Goal: Information Seeking & Learning: Learn about a topic

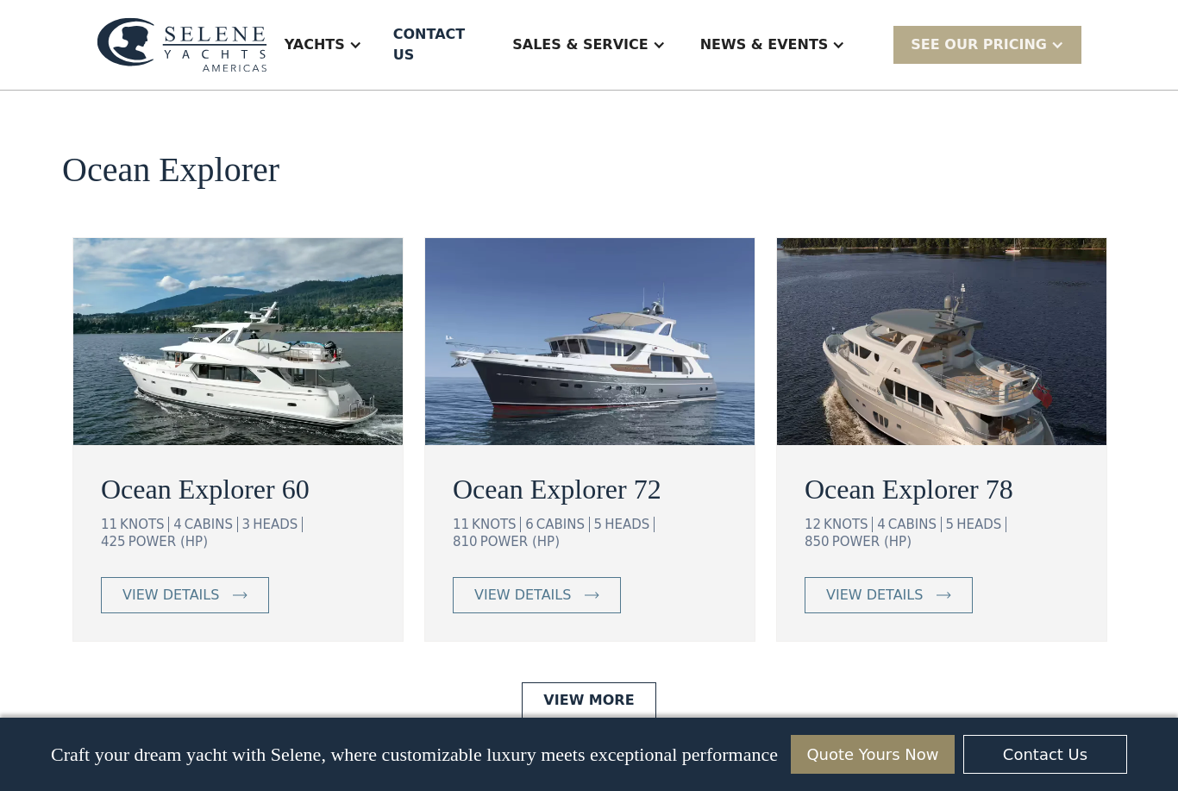
scroll to position [3075, 0]
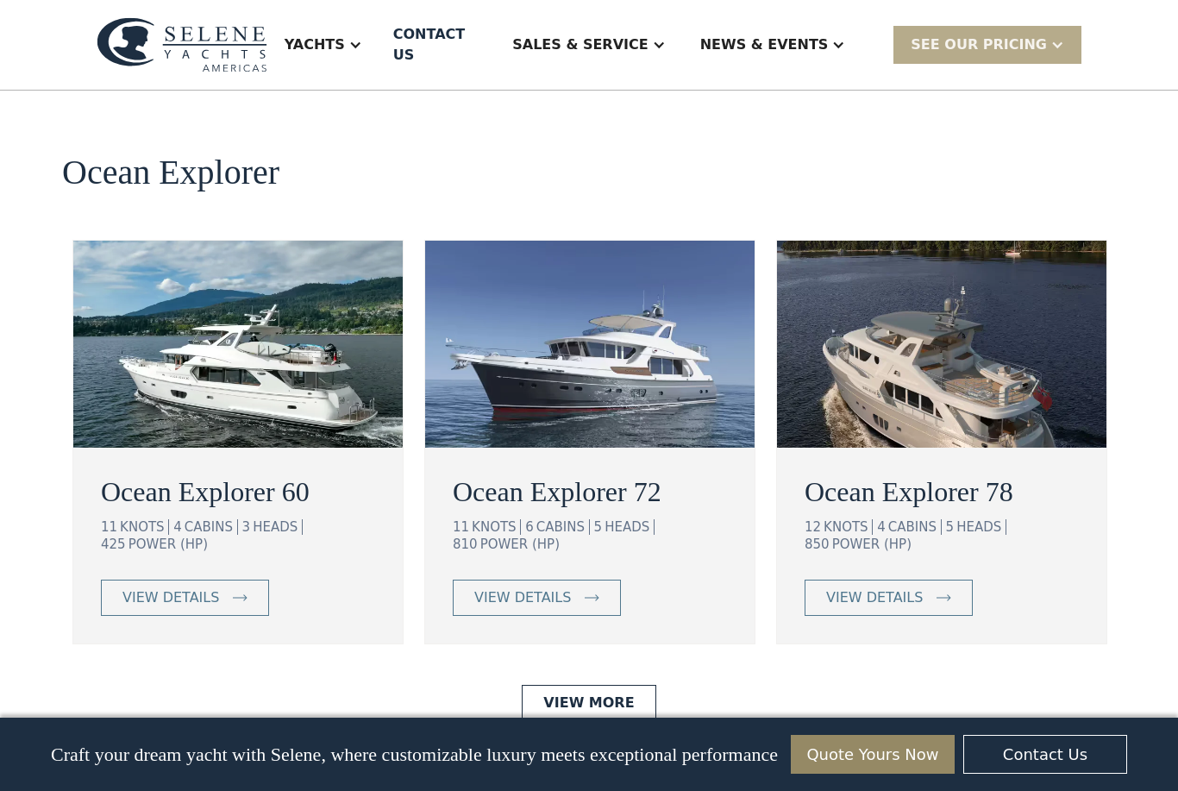
click at [561, 685] on link "View More" at bounding box center [589, 703] width 134 height 36
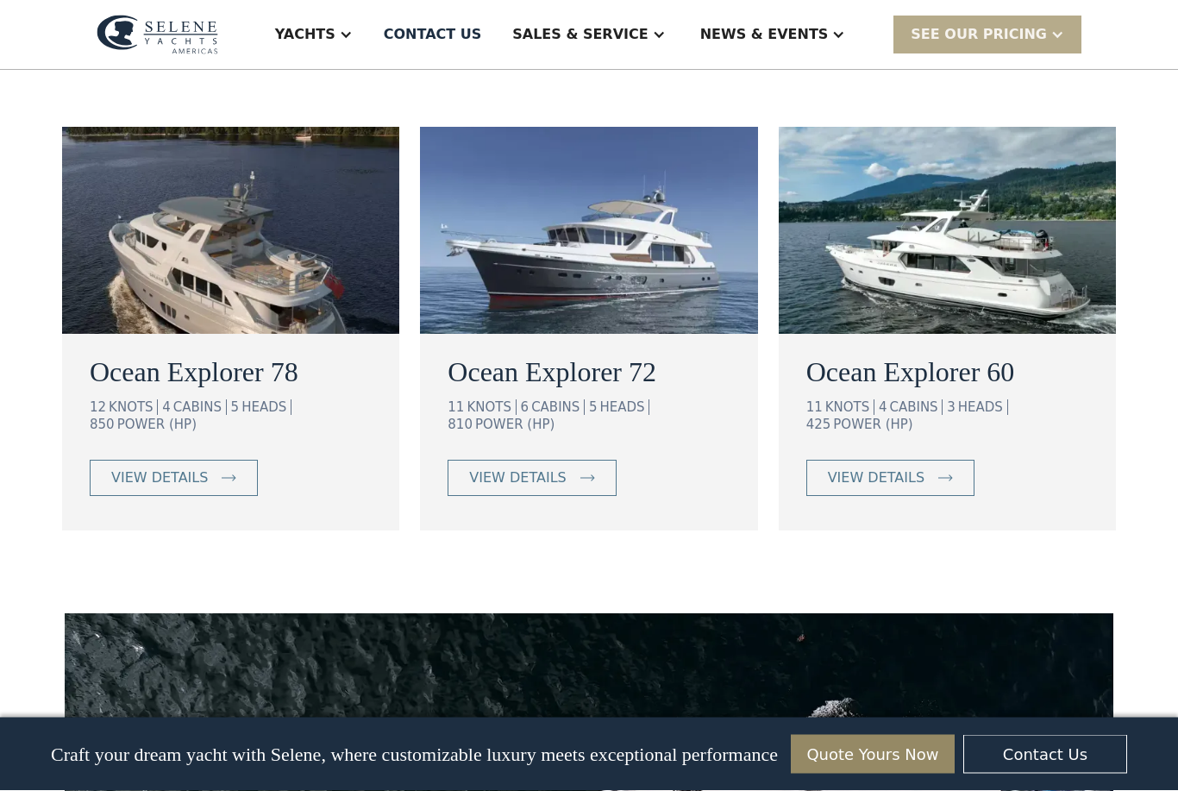
scroll to position [1114, 0]
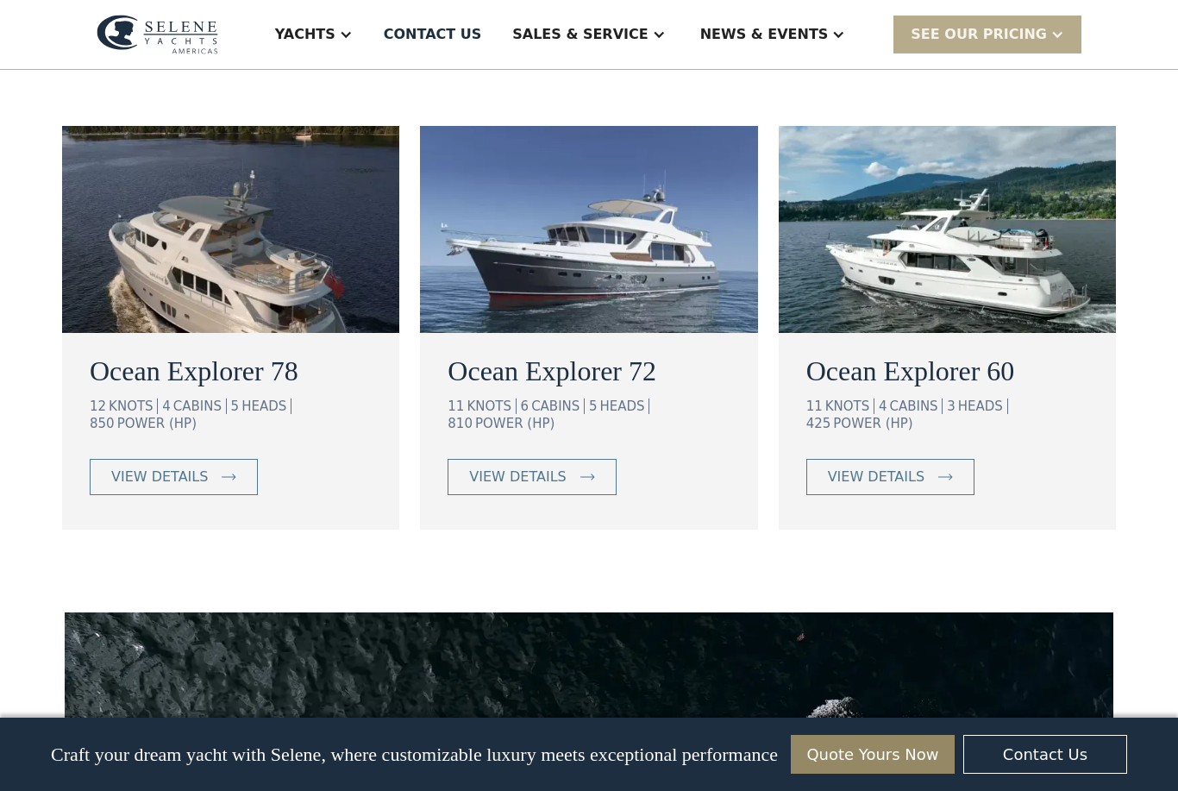
click at [143, 466] on div "view details" at bounding box center [159, 476] width 97 height 21
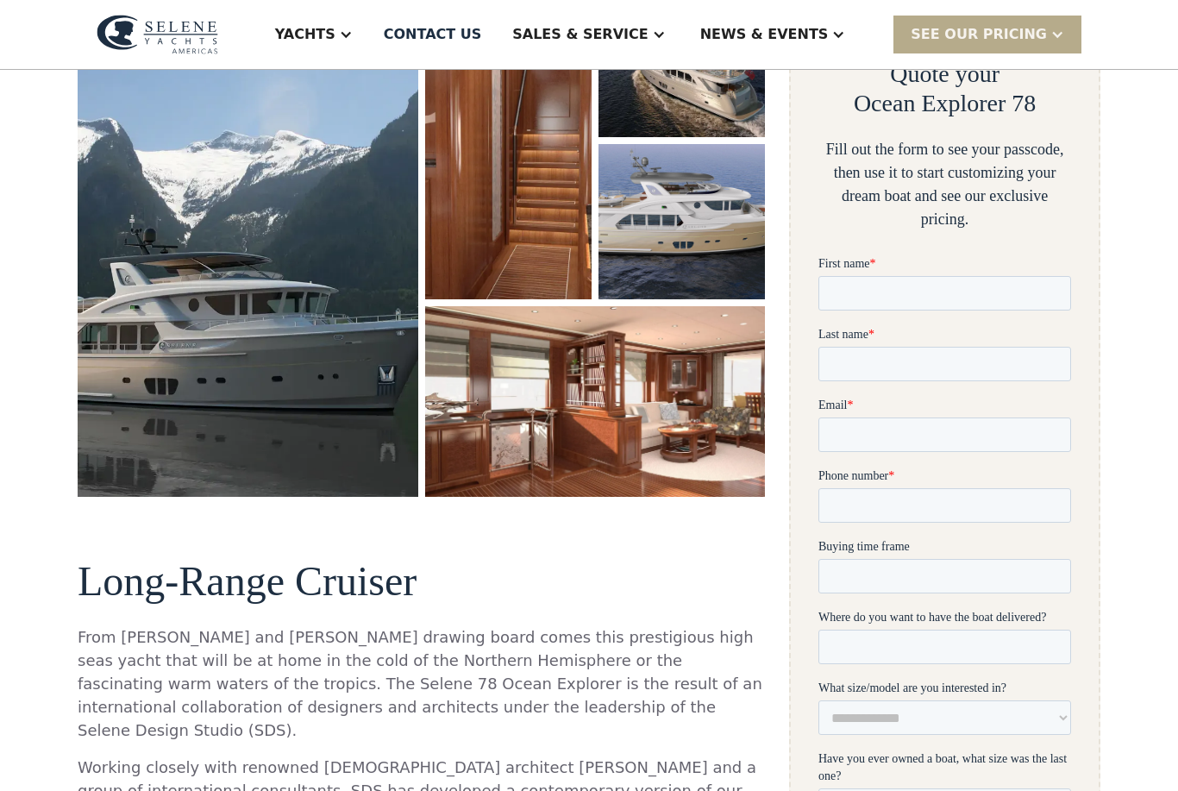
scroll to position [336, 0]
click at [140, 359] on img "open lightbox" at bounding box center [248, 239] width 341 height 515
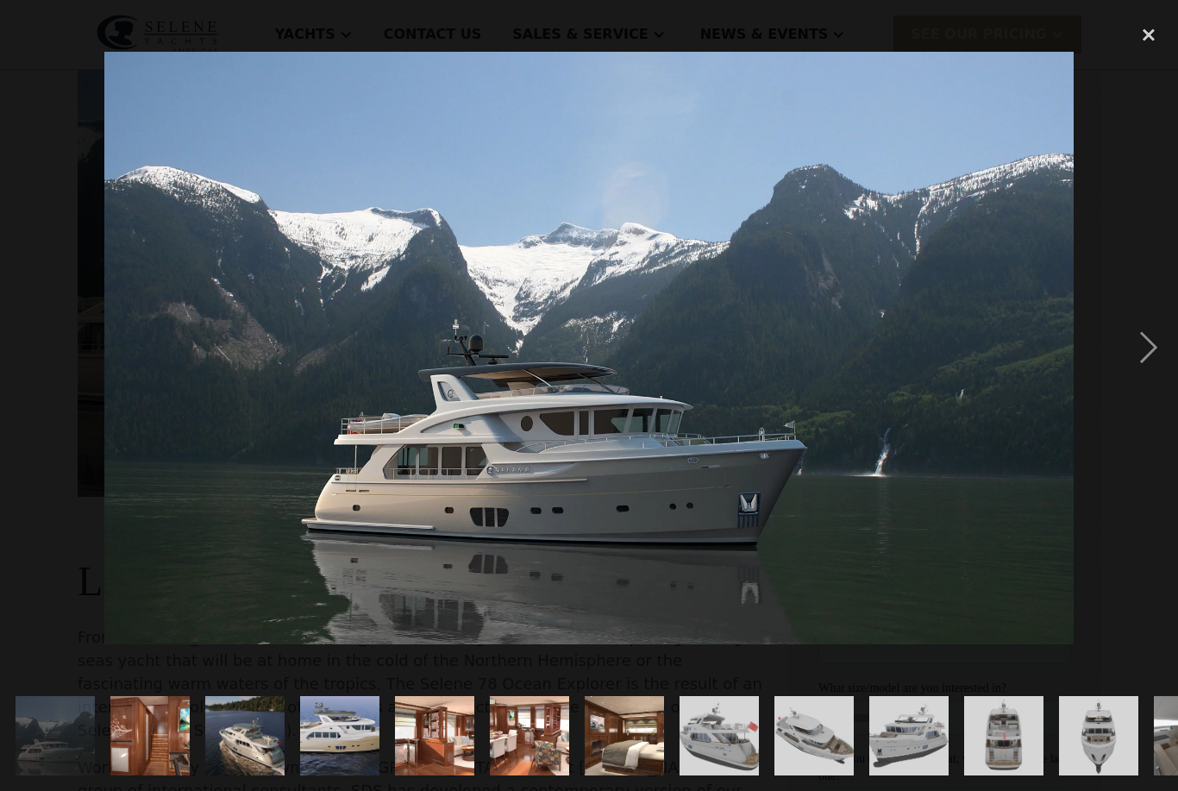
click at [1142, 380] on div "next image" at bounding box center [1148, 348] width 59 height 664
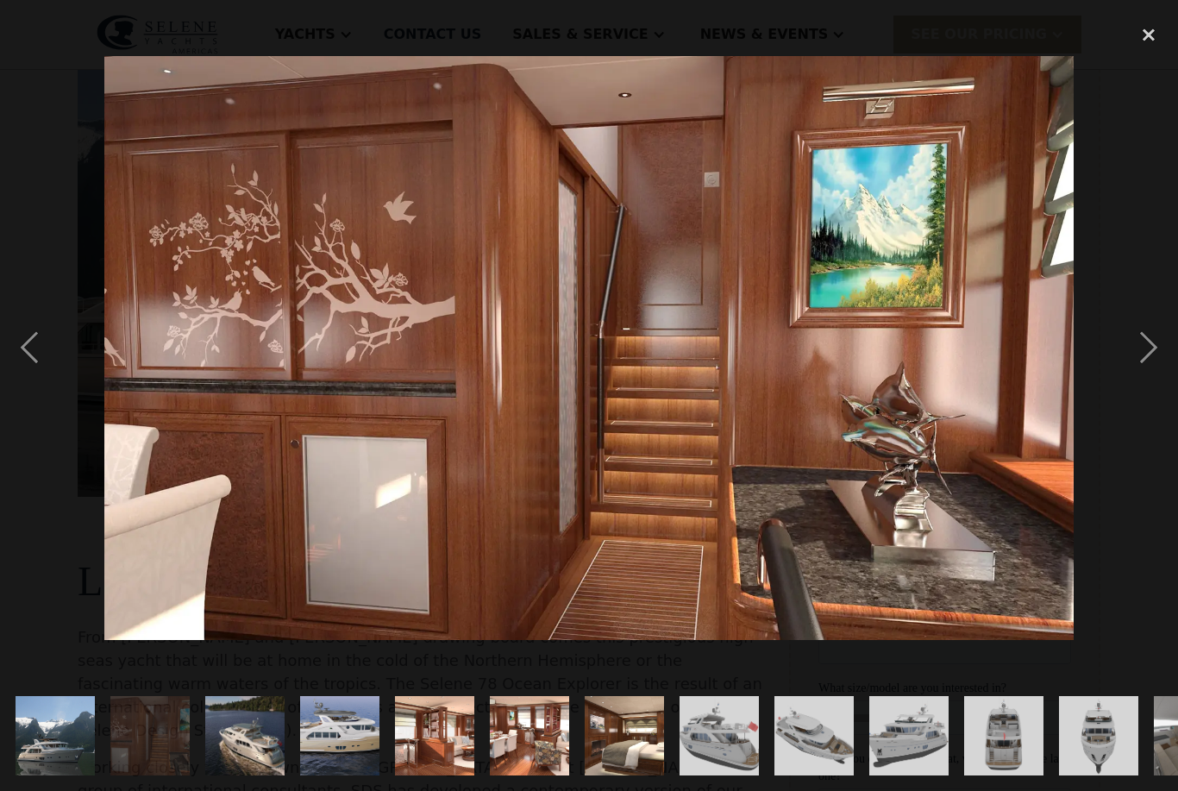
click at [1148, 381] on div "next image" at bounding box center [1148, 348] width 59 height 664
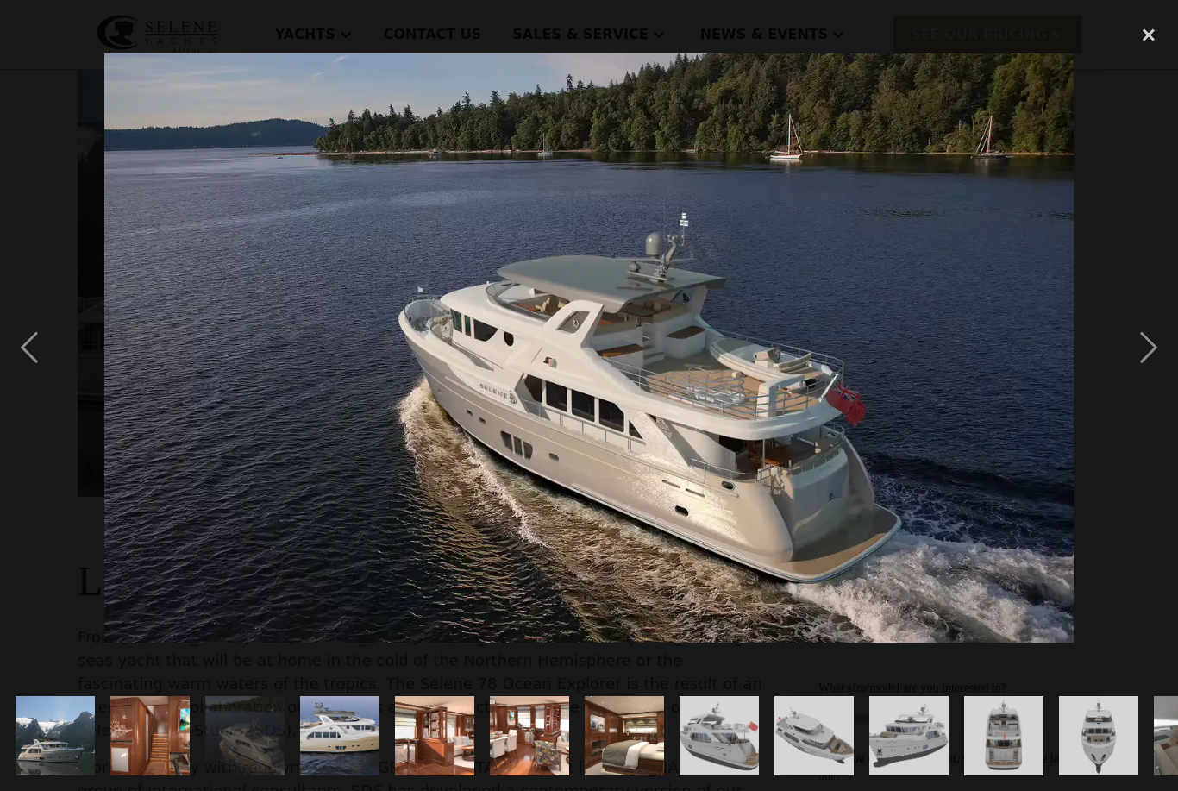
click at [1146, 396] on div "next image" at bounding box center [1148, 348] width 59 height 664
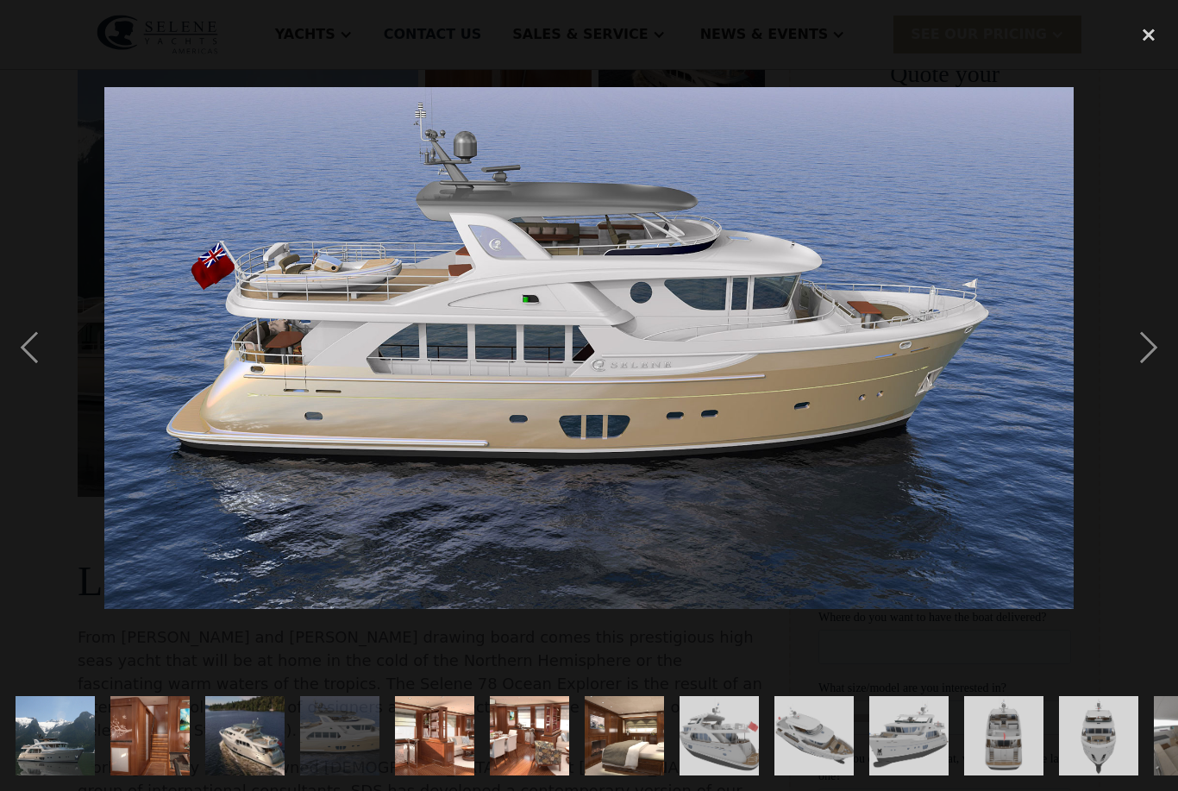
click at [28, 381] on div "previous image" at bounding box center [29, 348] width 59 height 664
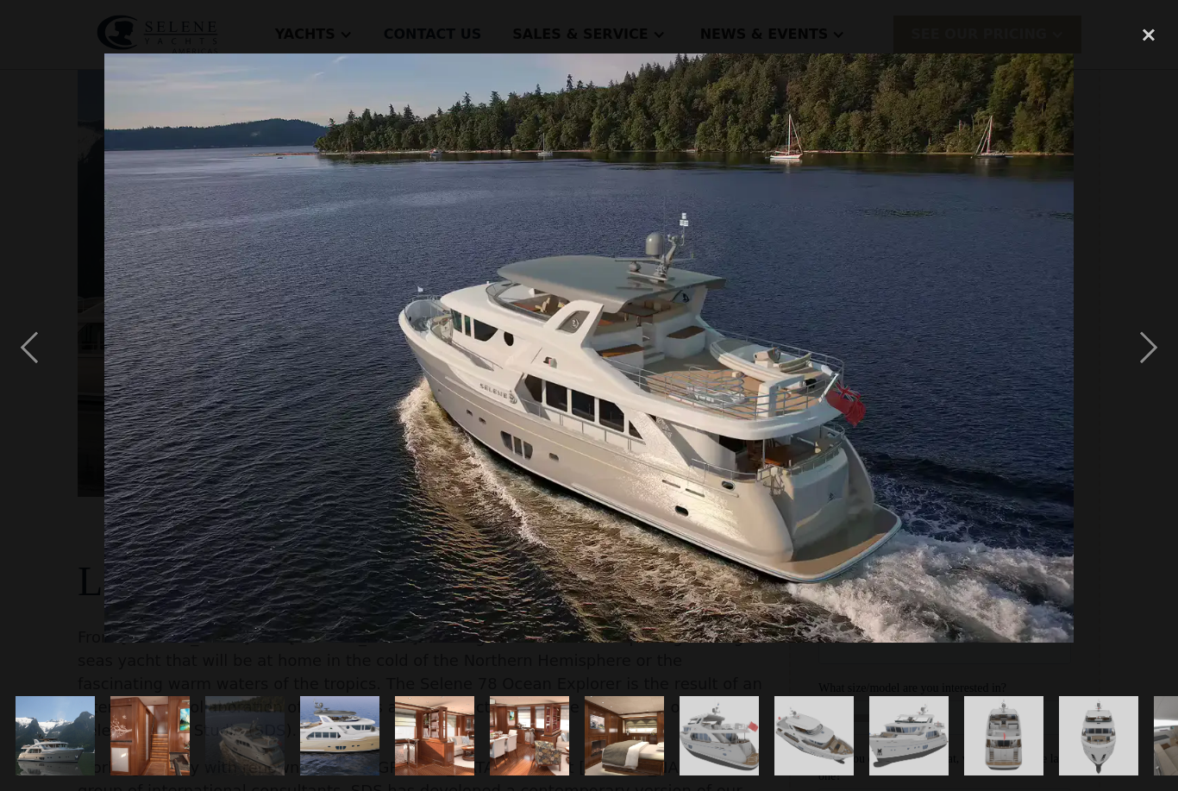
click at [1146, 392] on div "next image" at bounding box center [1148, 348] width 59 height 664
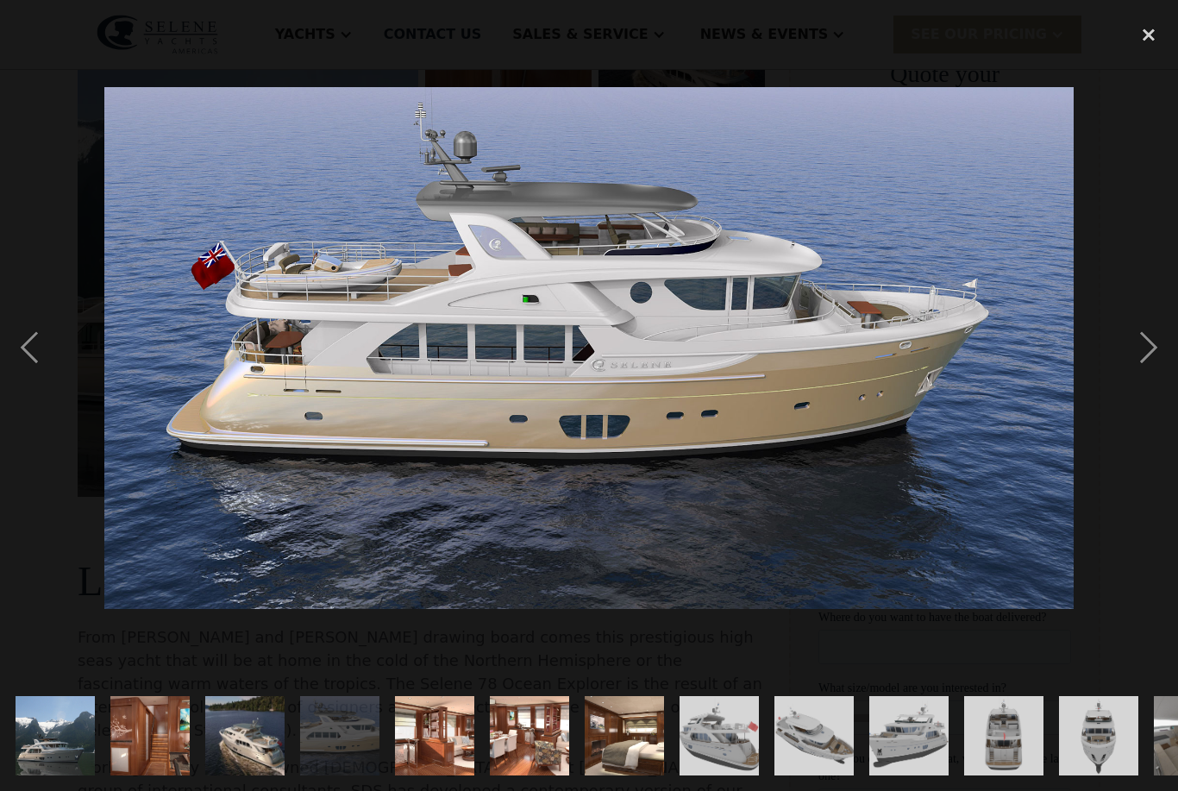
click at [1146, 397] on div "next image" at bounding box center [1148, 348] width 59 height 664
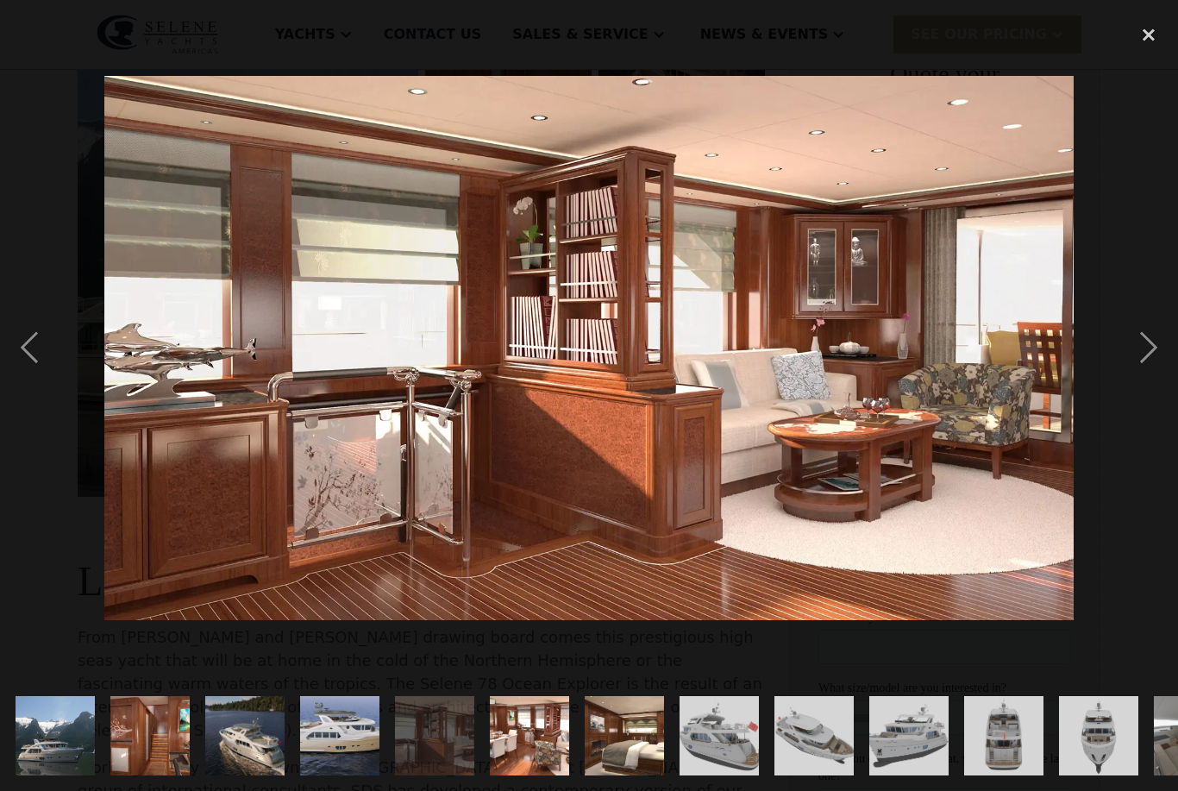
click at [1146, 391] on div "next image" at bounding box center [1148, 348] width 59 height 664
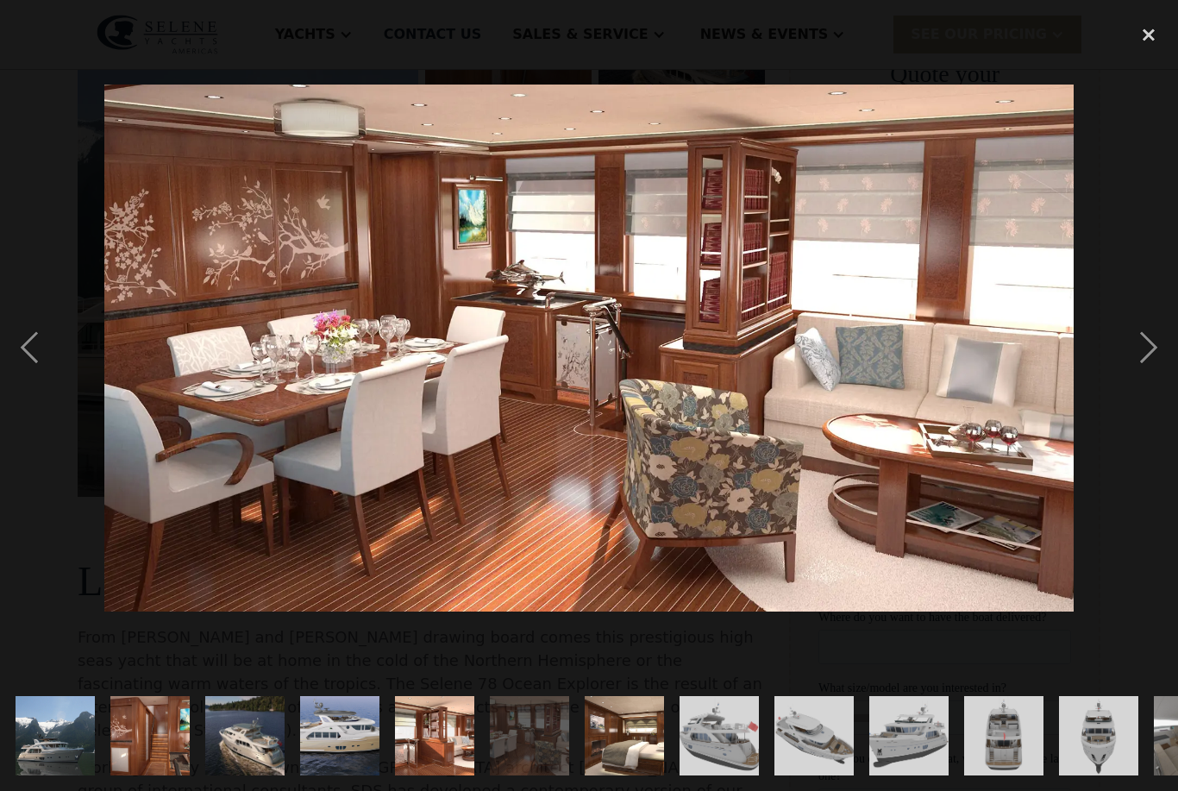
click at [1147, 393] on div "next image" at bounding box center [1148, 348] width 59 height 664
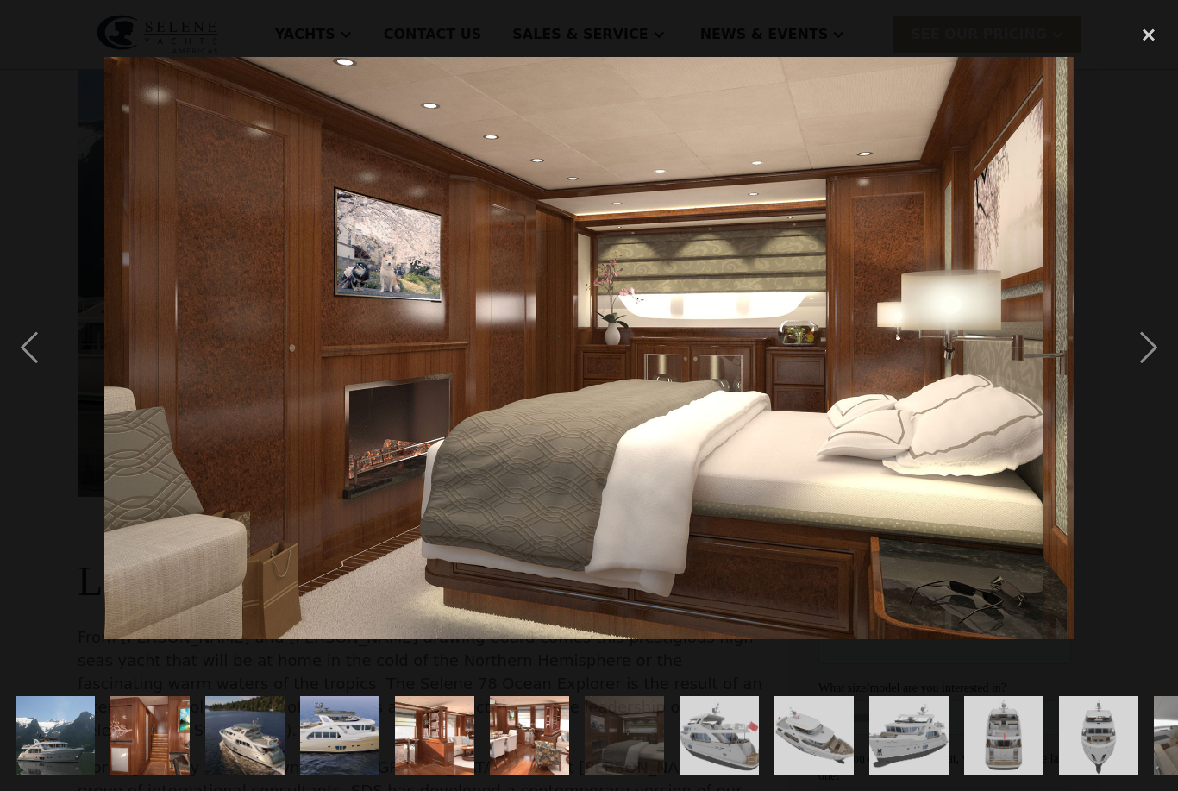
click at [1150, 396] on div "next image" at bounding box center [1148, 348] width 59 height 664
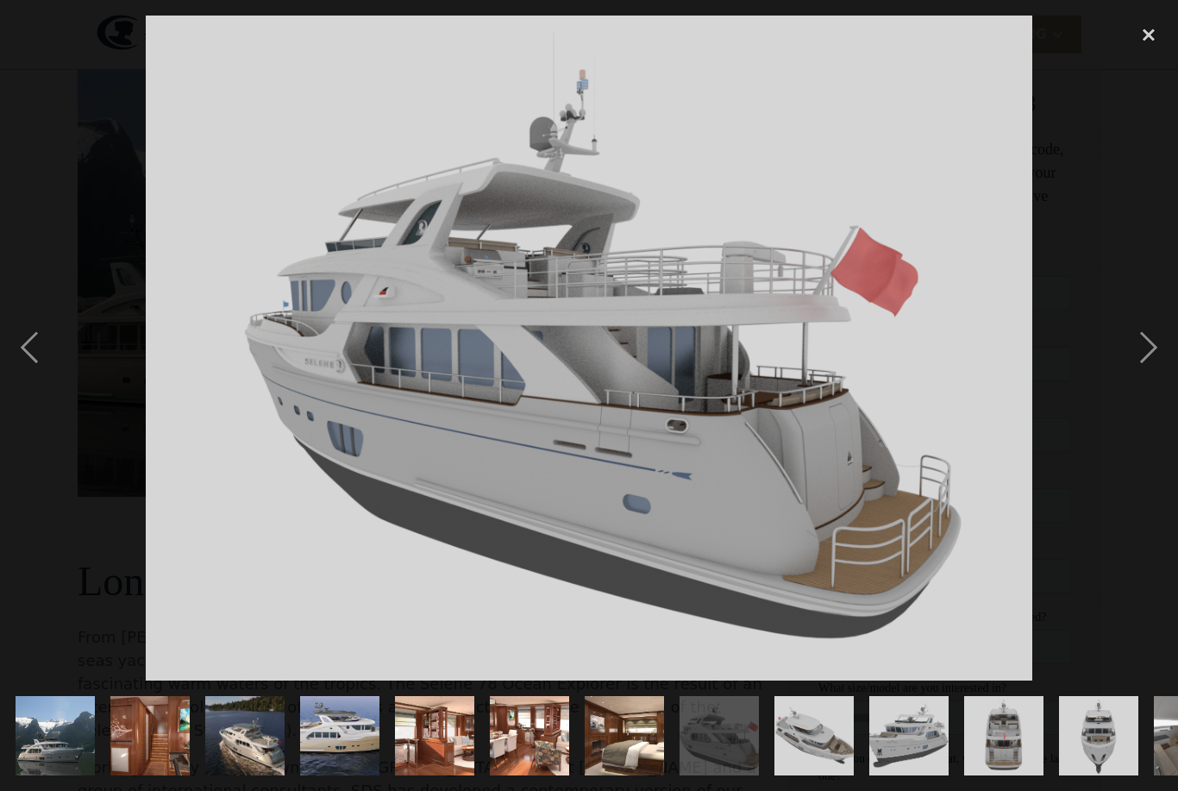
click at [1148, 396] on div "next image" at bounding box center [1148, 348] width 59 height 664
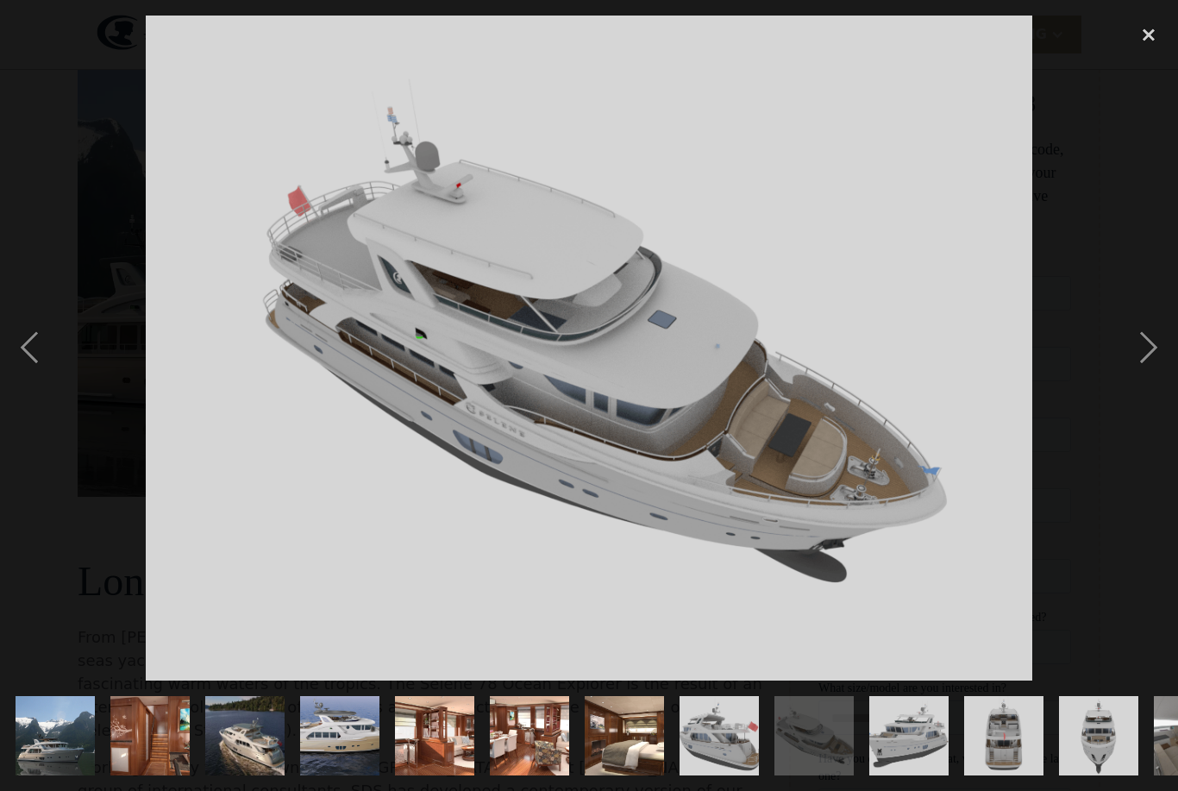
click at [1148, 396] on div "next image" at bounding box center [1148, 348] width 59 height 664
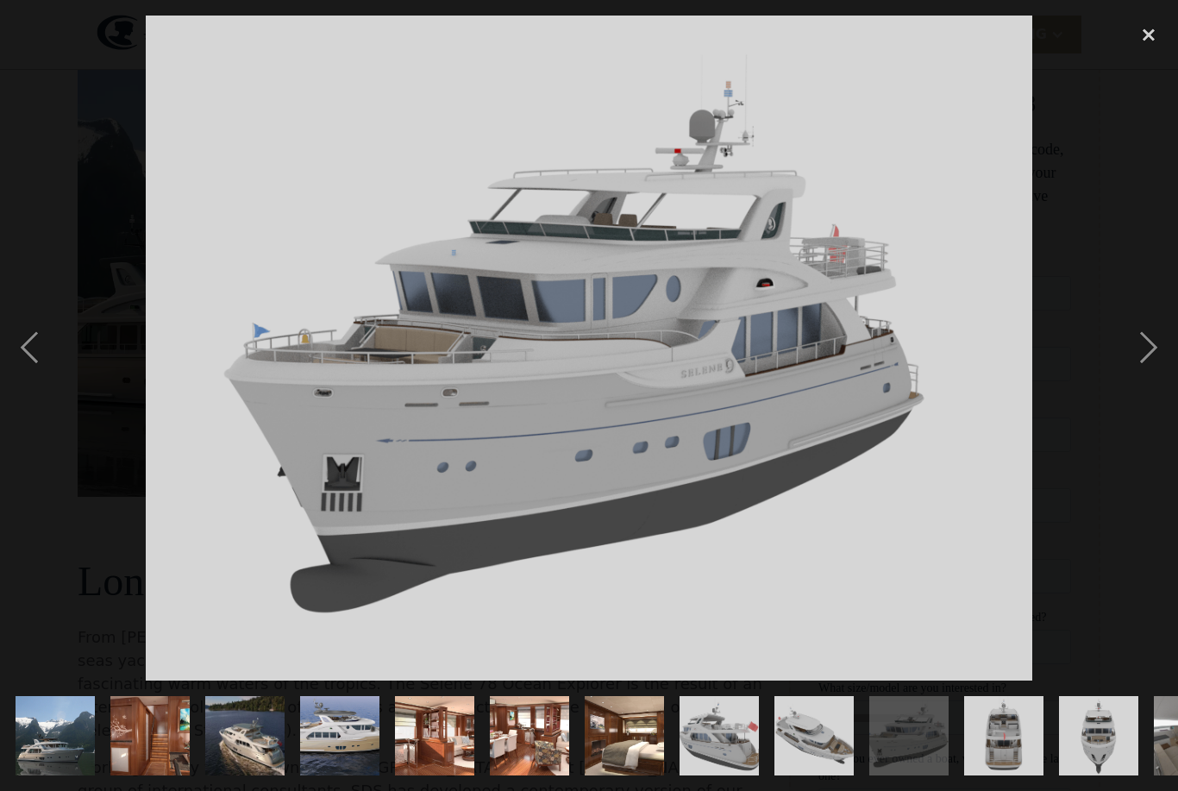
click at [1147, 397] on div "next image" at bounding box center [1148, 348] width 59 height 664
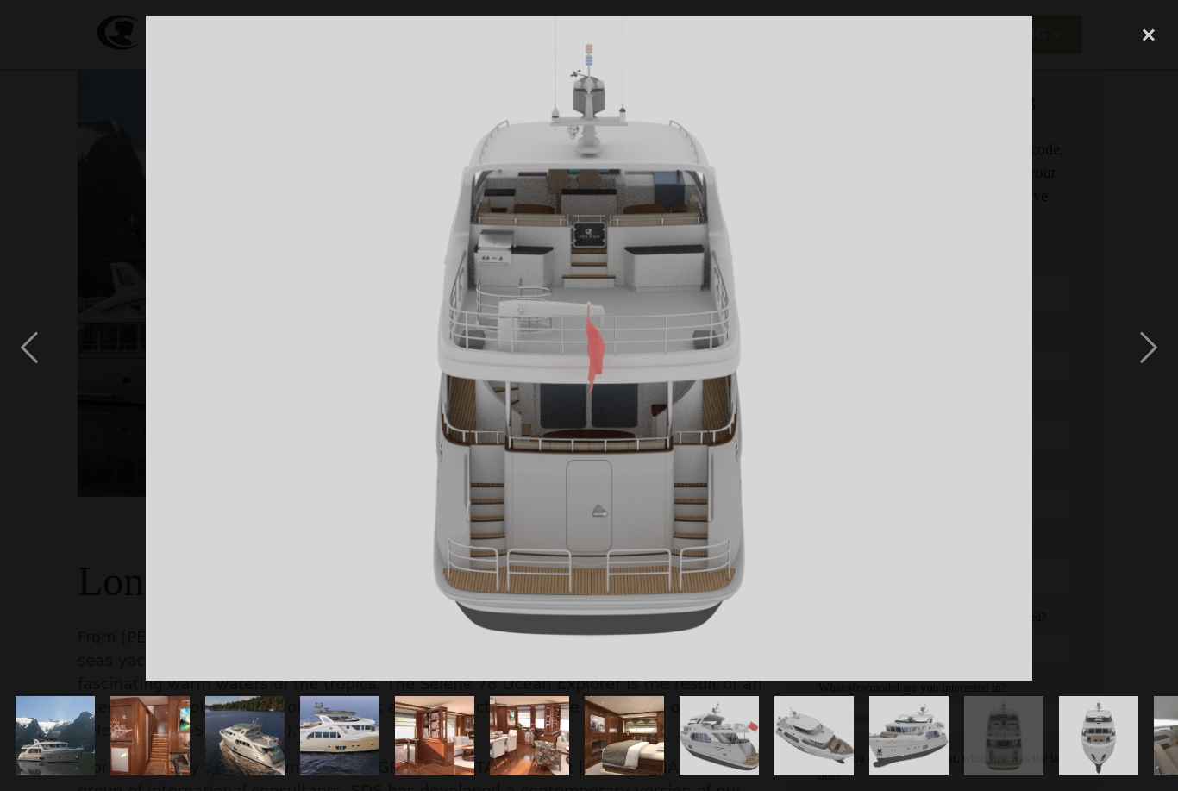
click at [1144, 396] on div "next image" at bounding box center [1148, 348] width 59 height 664
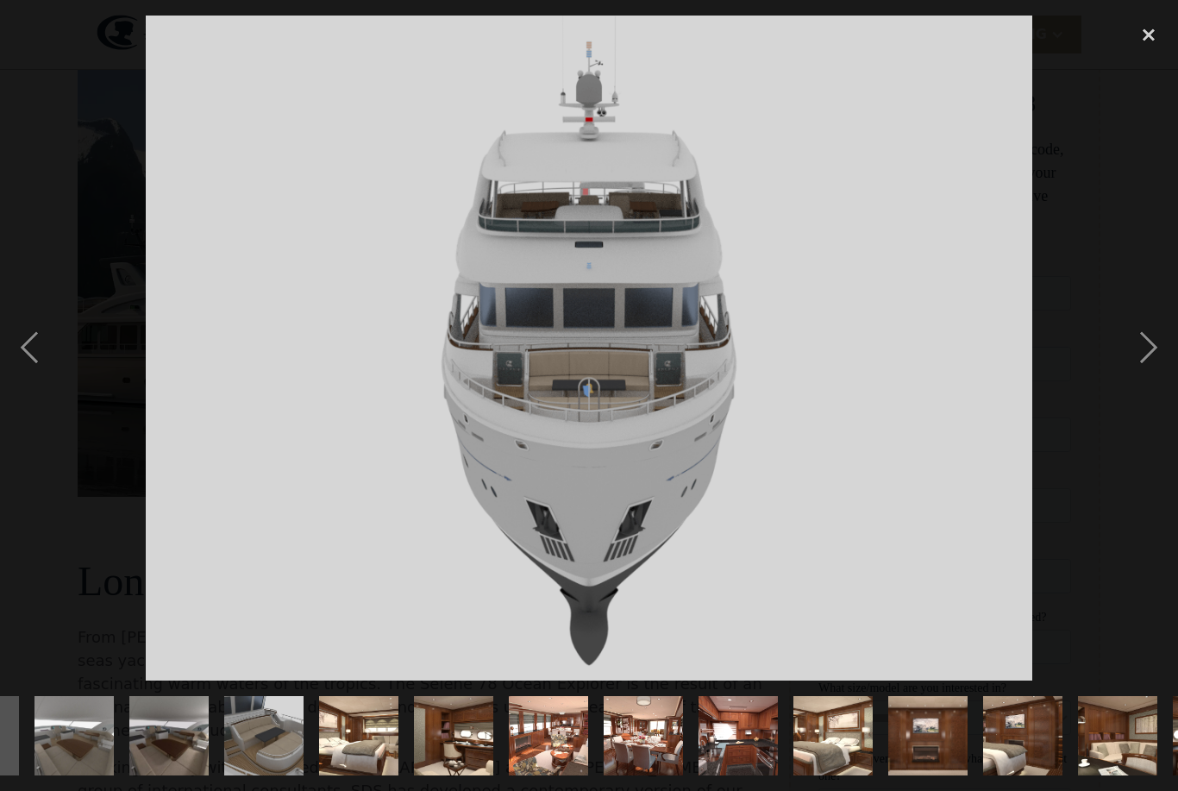
scroll to position [0, 1124]
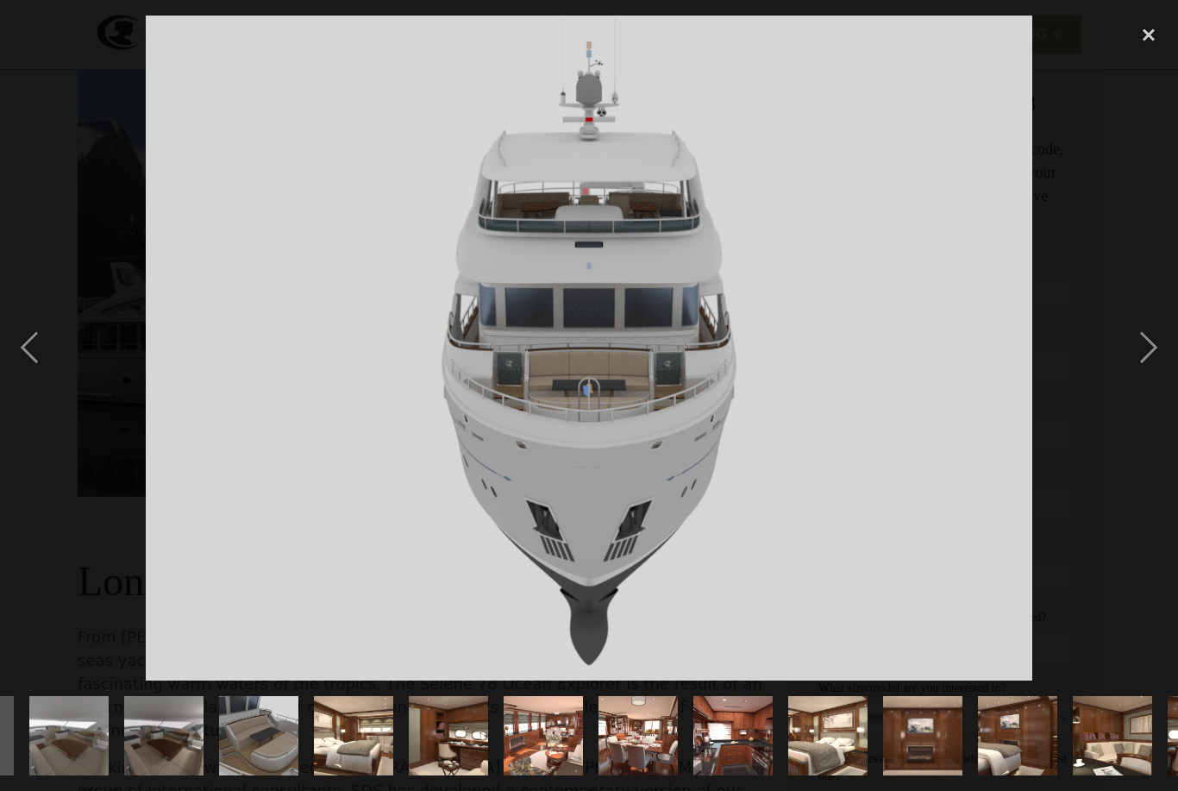
click at [1143, 397] on div "next image" at bounding box center [1148, 348] width 59 height 664
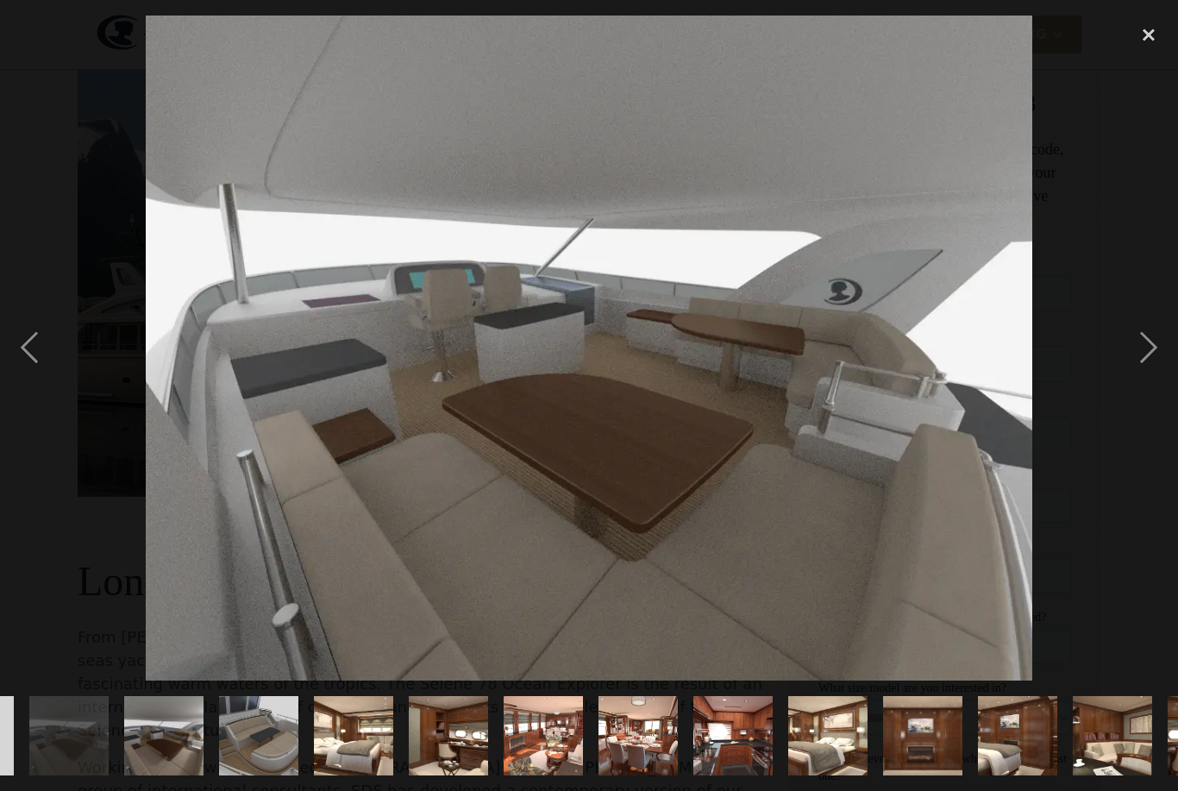
click at [1142, 397] on div "next image" at bounding box center [1148, 348] width 59 height 664
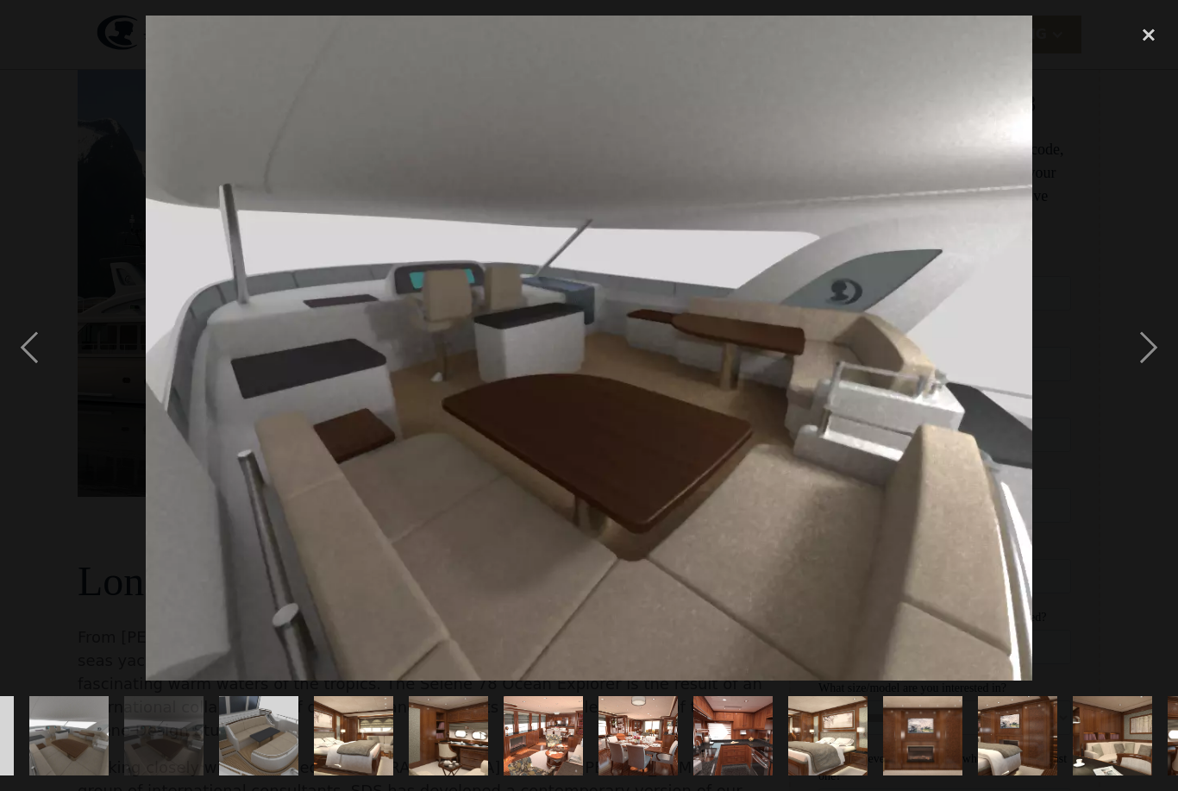
click at [1142, 396] on div "next image" at bounding box center [1148, 348] width 59 height 664
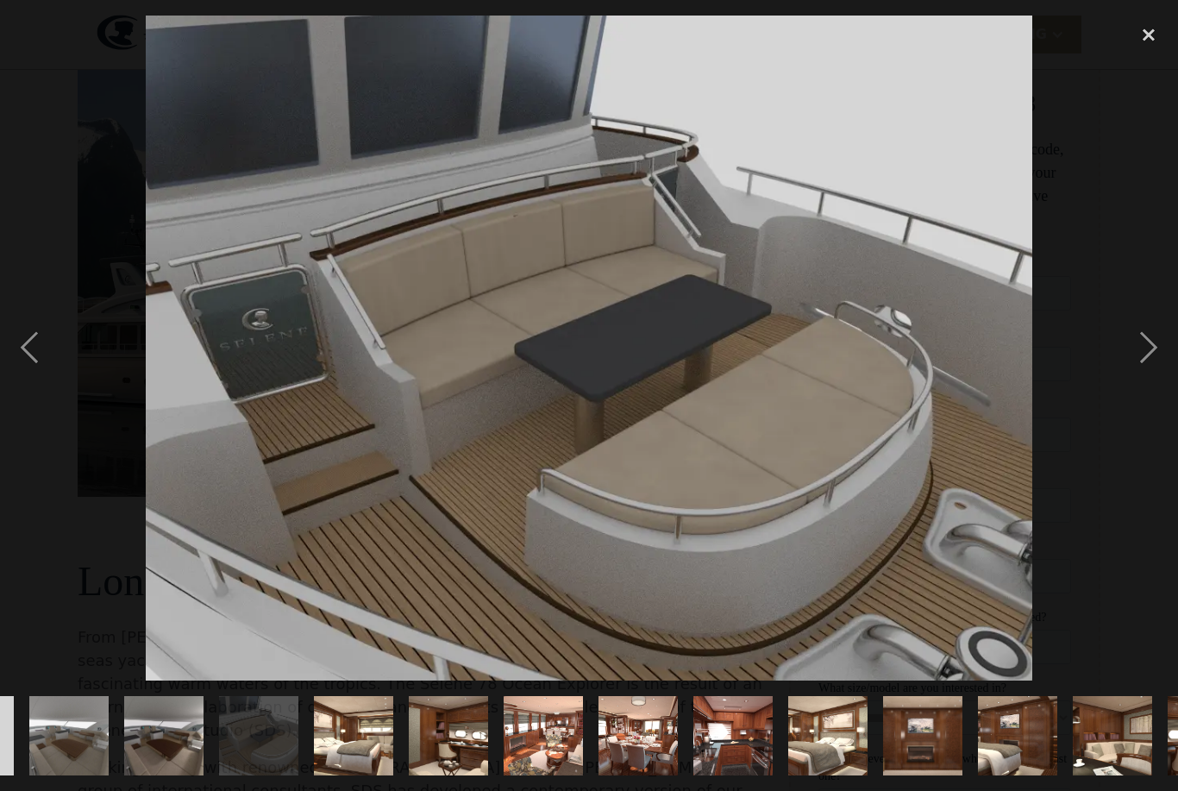
click at [1142, 396] on div "next image" at bounding box center [1148, 348] width 59 height 664
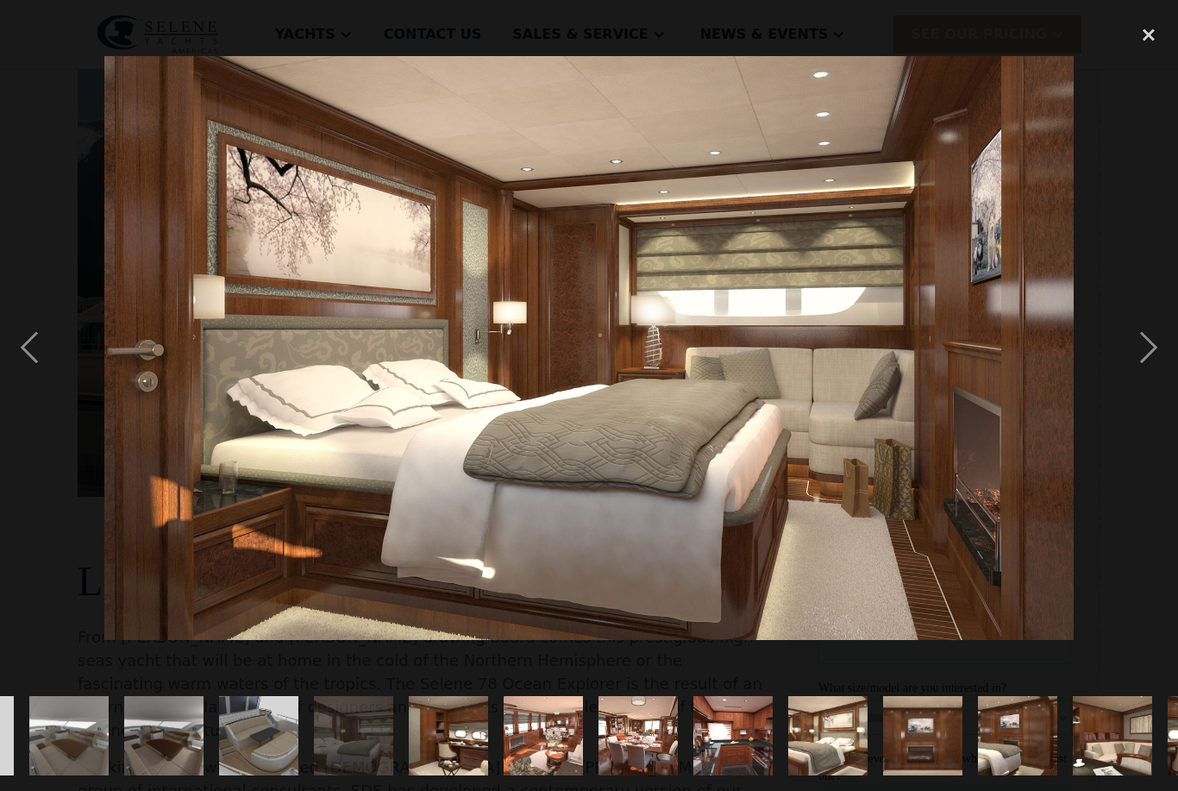
click at [1143, 396] on div "next image" at bounding box center [1148, 348] width 59 height 664
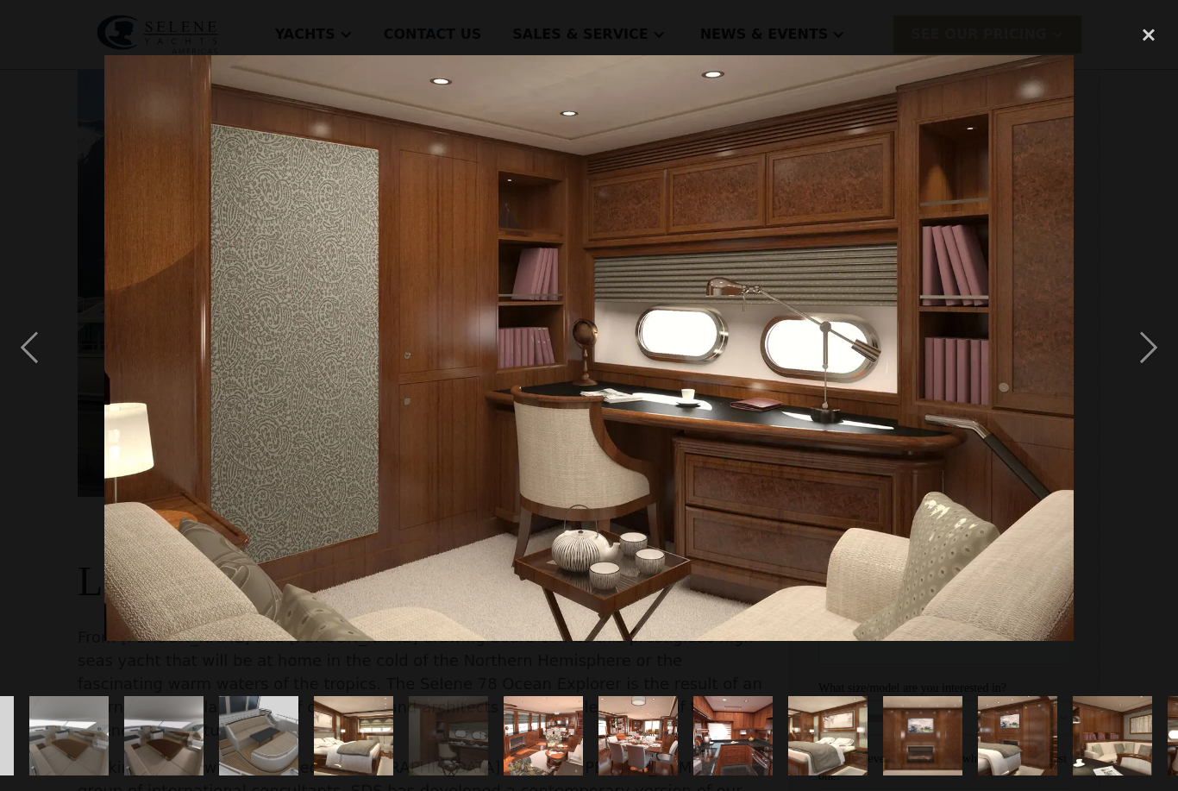
click at [1148, 391] on div "next image" at bounding box center [1148, 348] width 59 height 664
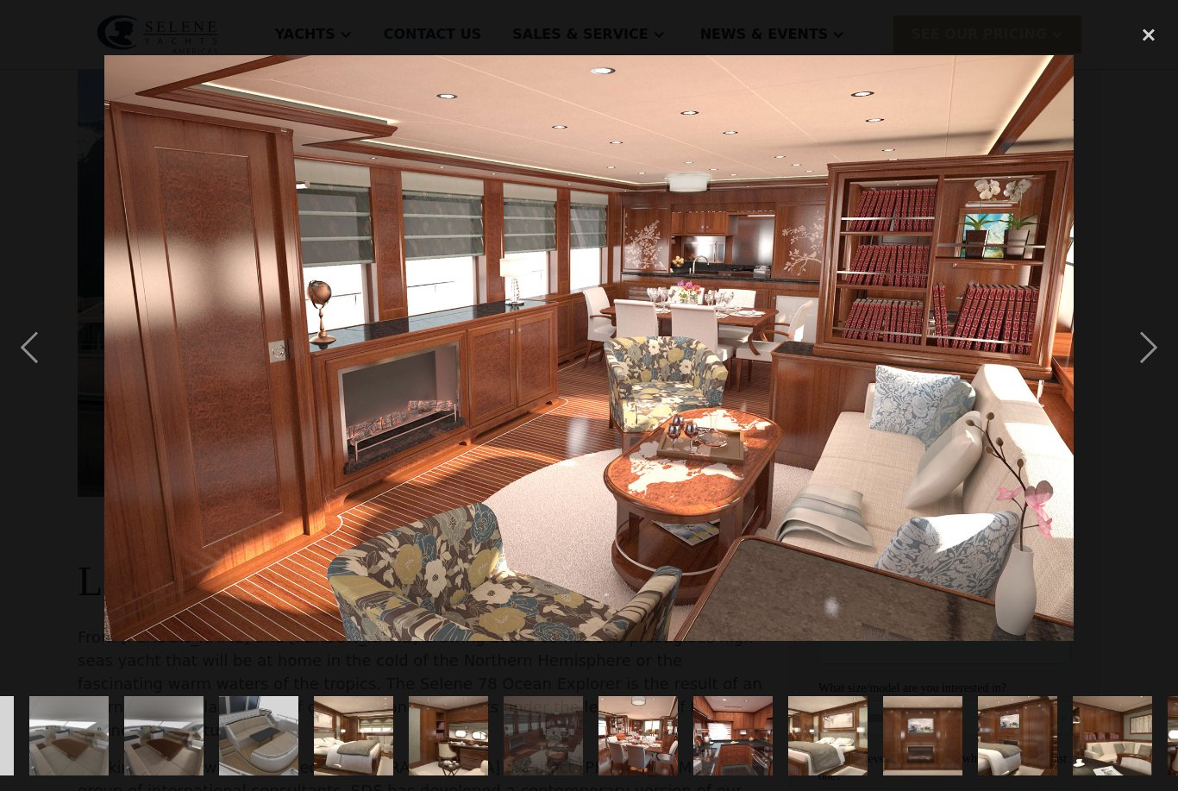
click at [1153, 387] on div "next image" at bounding box center [1148, 348] width 59 height 664
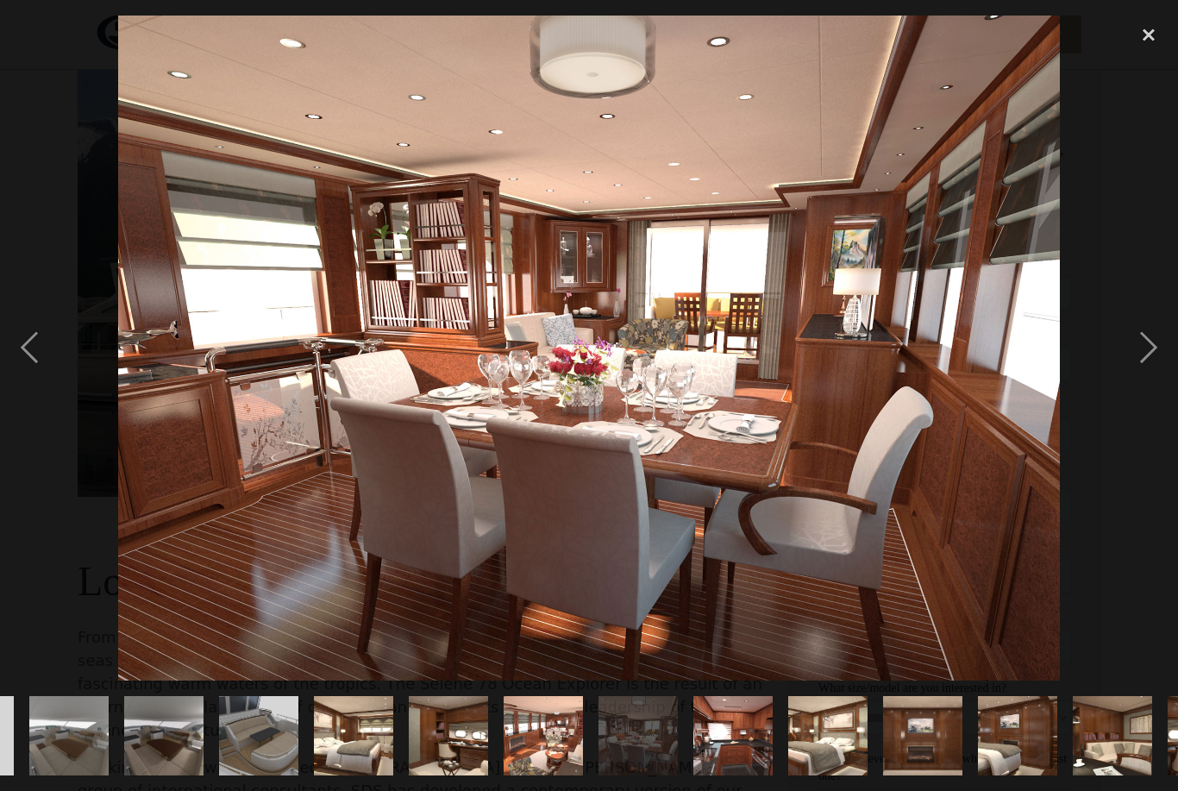
click at [1152, 390] on div "next image" at bounding box center [1148, 348] width 59 height 664
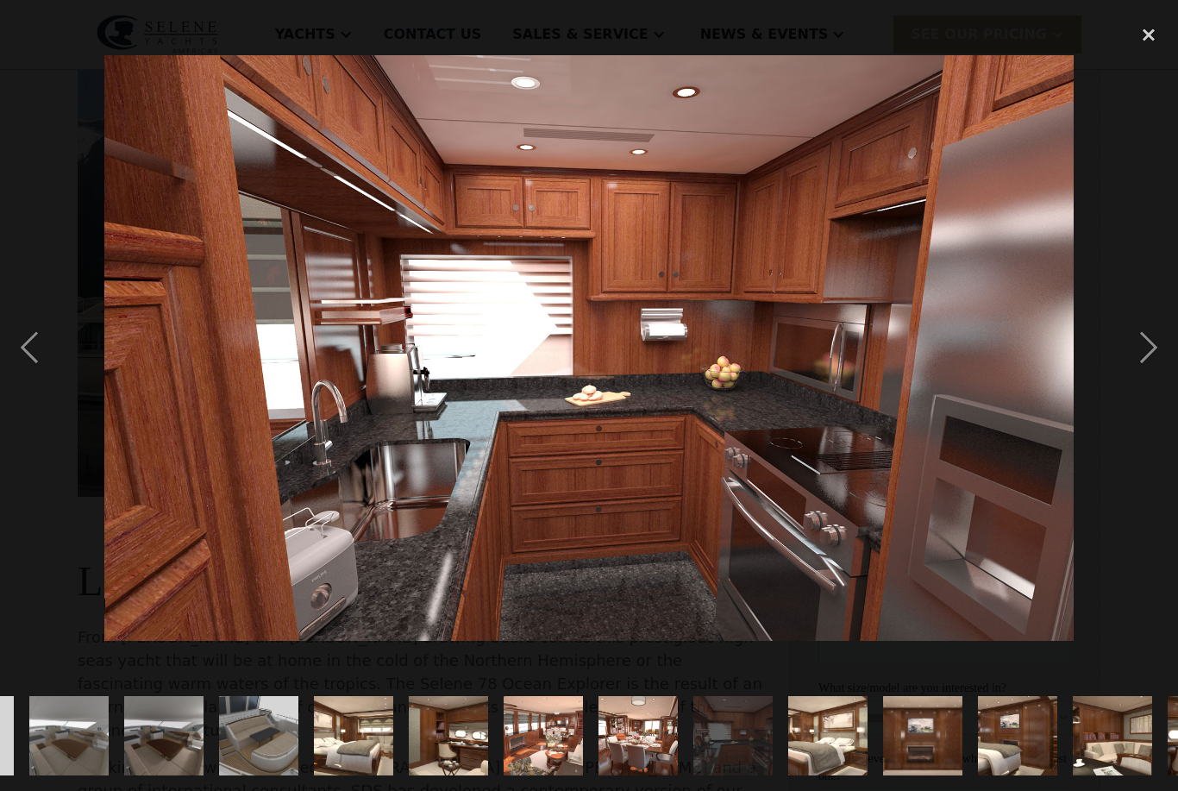
click at [1150, 390] on div "next image" at bounding box center [1148, 348] width 59 height 664
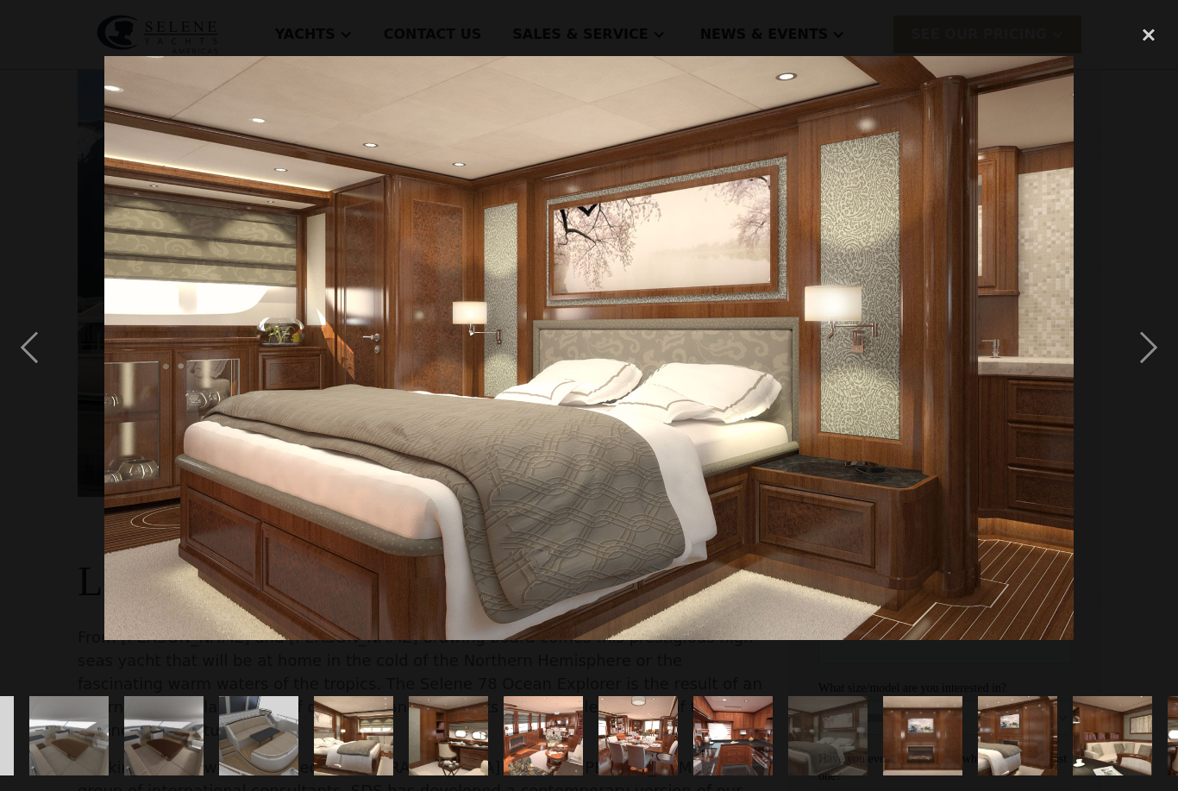
click at [1148, 390] on div "next image" at bounding box center [1148, 348] width 59 height 664
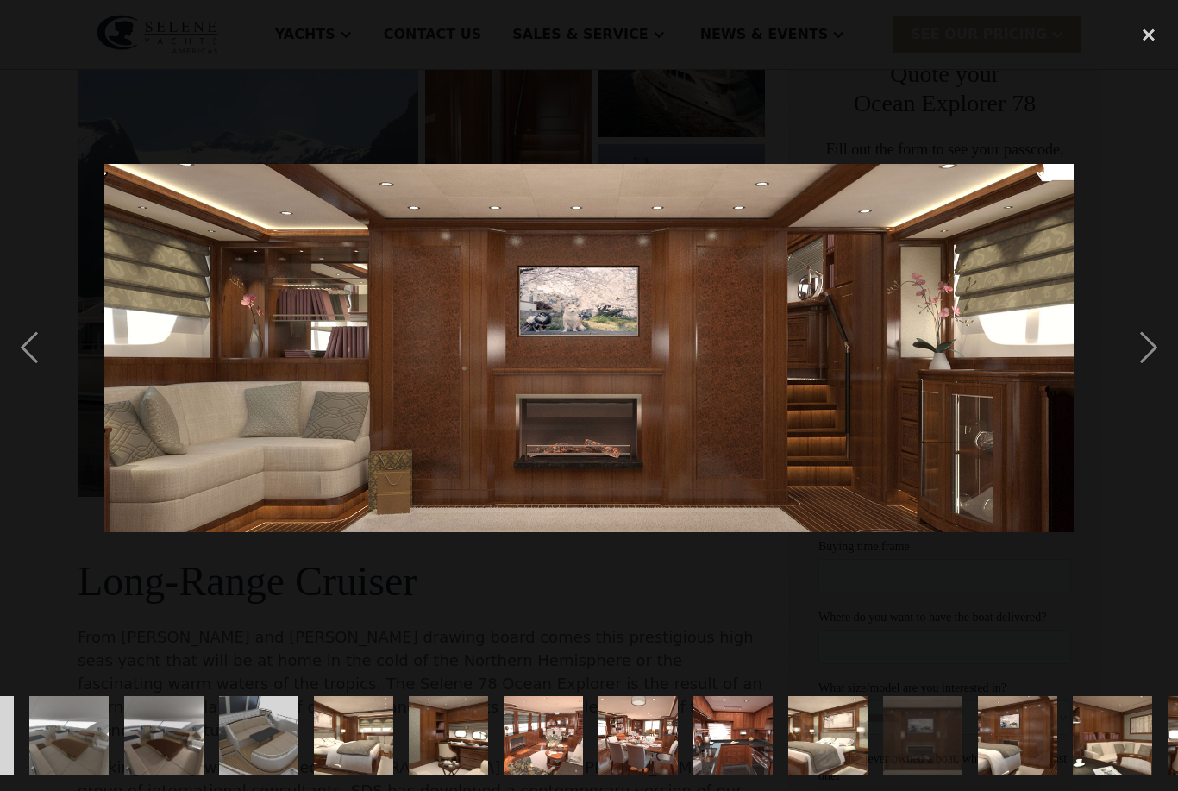
click at [1149, 390] on div "next image" at bounding box center [1148, 348] width 59 height 664
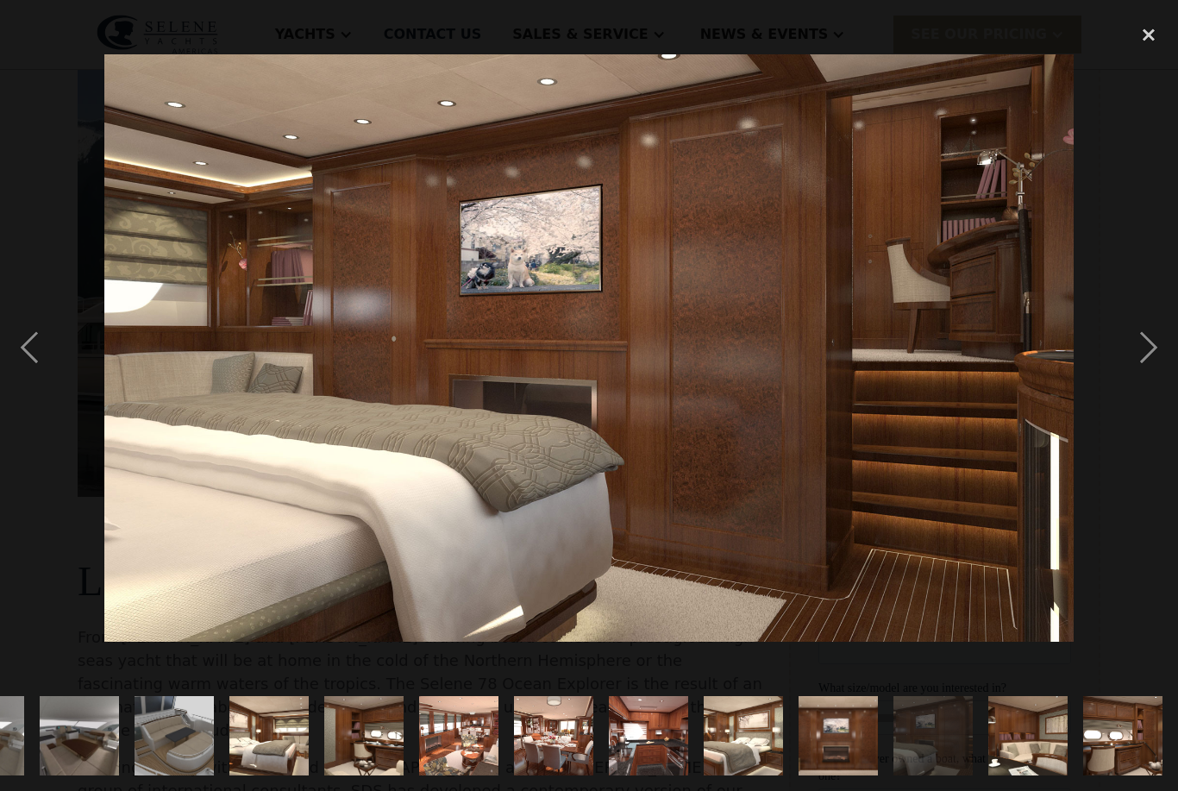
click at [1149, 390] on div "next image" at bounding box center [1148, 348] width 59 height 664
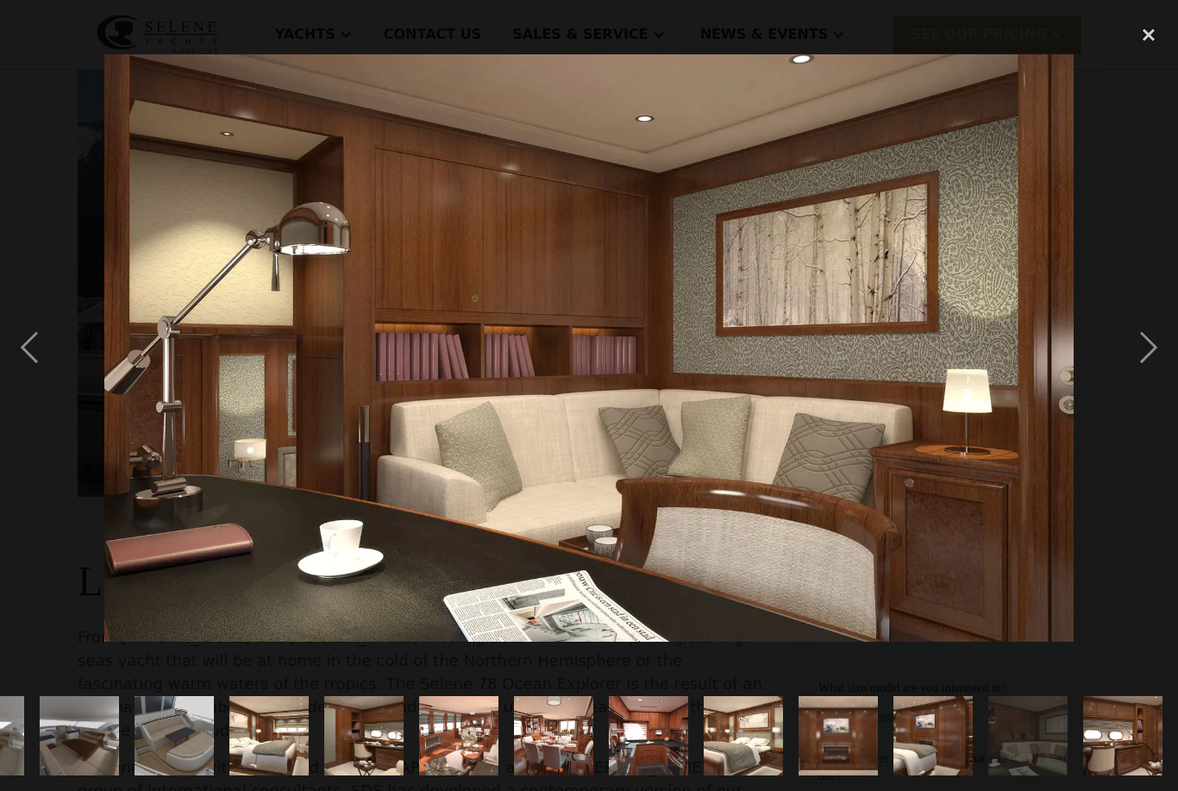
click at [1146, 391] on div "next image" at bounding box center [1148, 348] width 59 height 664
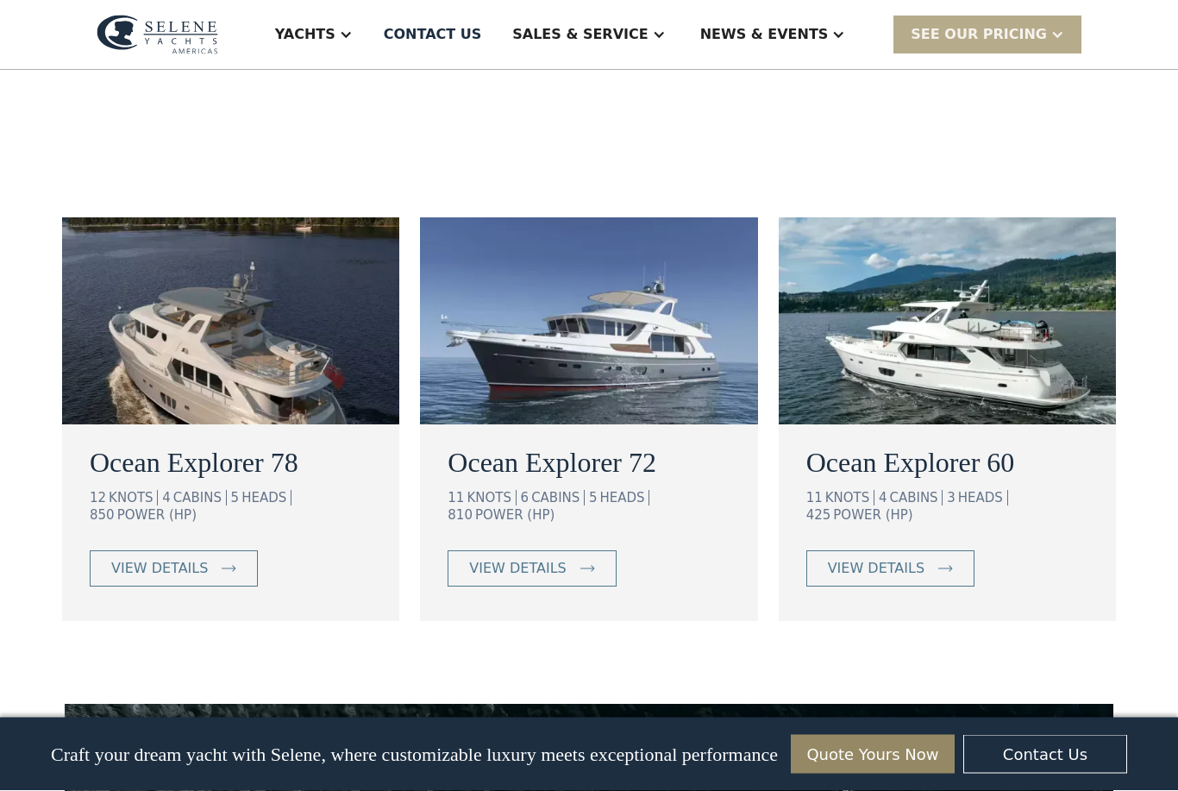
scroll to position [1023, 0]
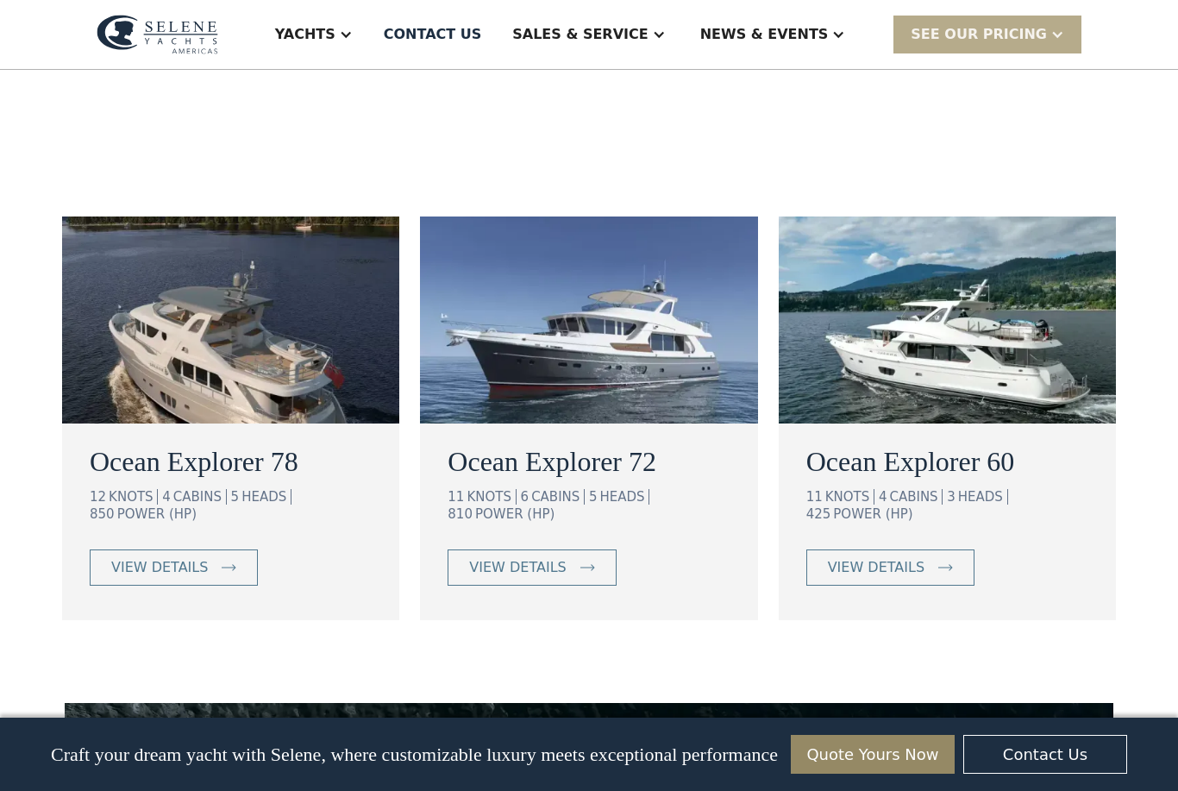
click at [466, 325] on img at bounding box center [588, 319] width 337 height 207
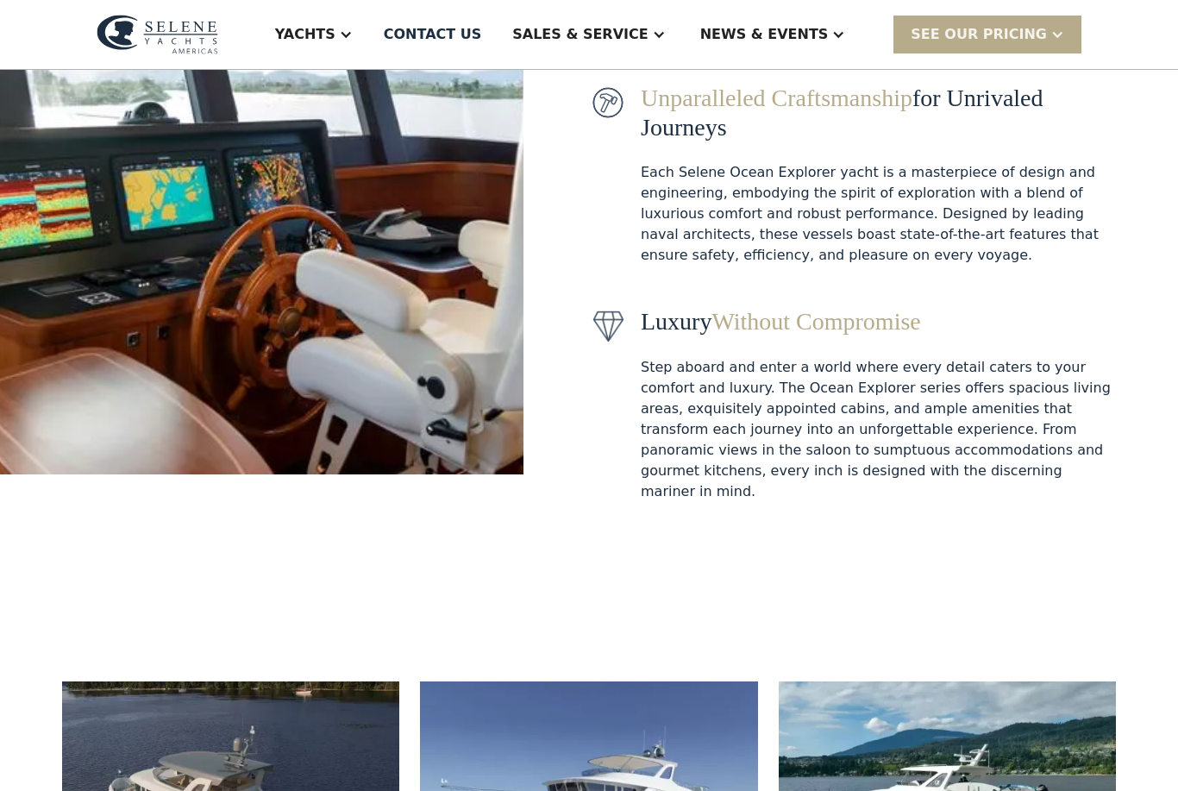
scroll to position [0, 0]
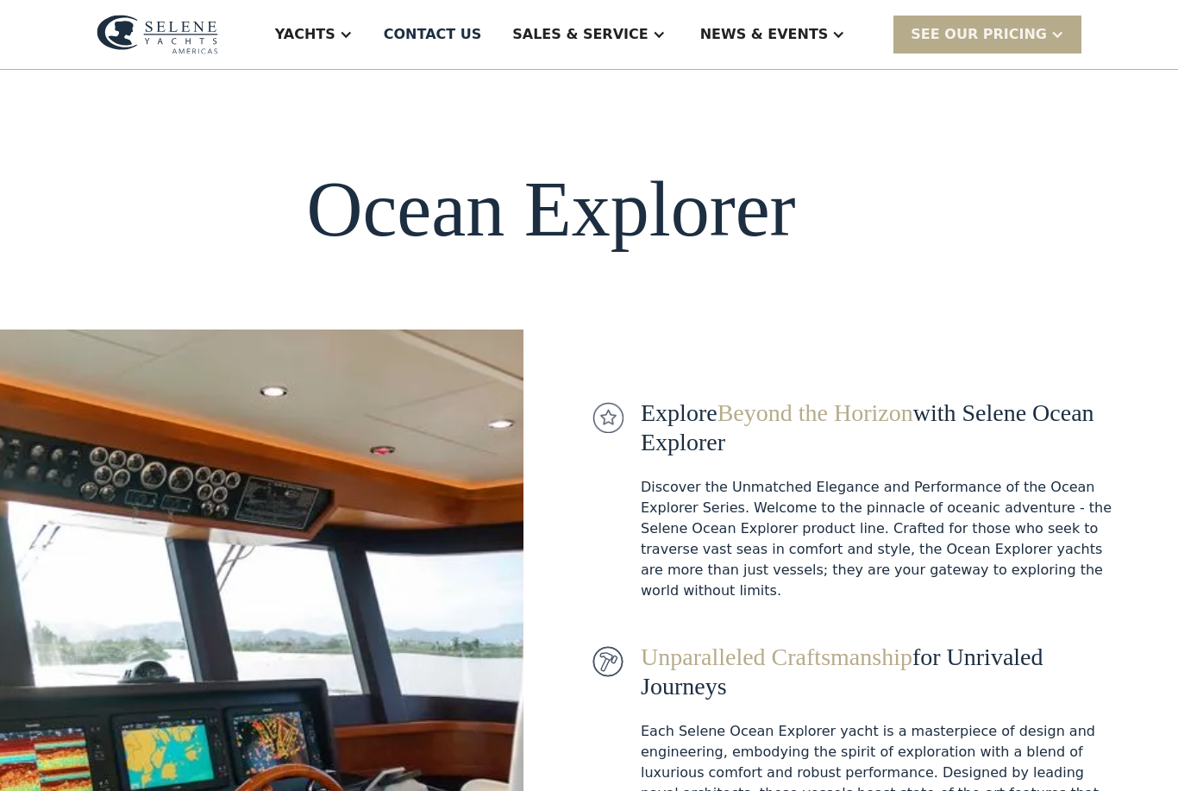
click at [335, 39] on div "Yachts" at bounding box center [305, 34] width 60 height 21
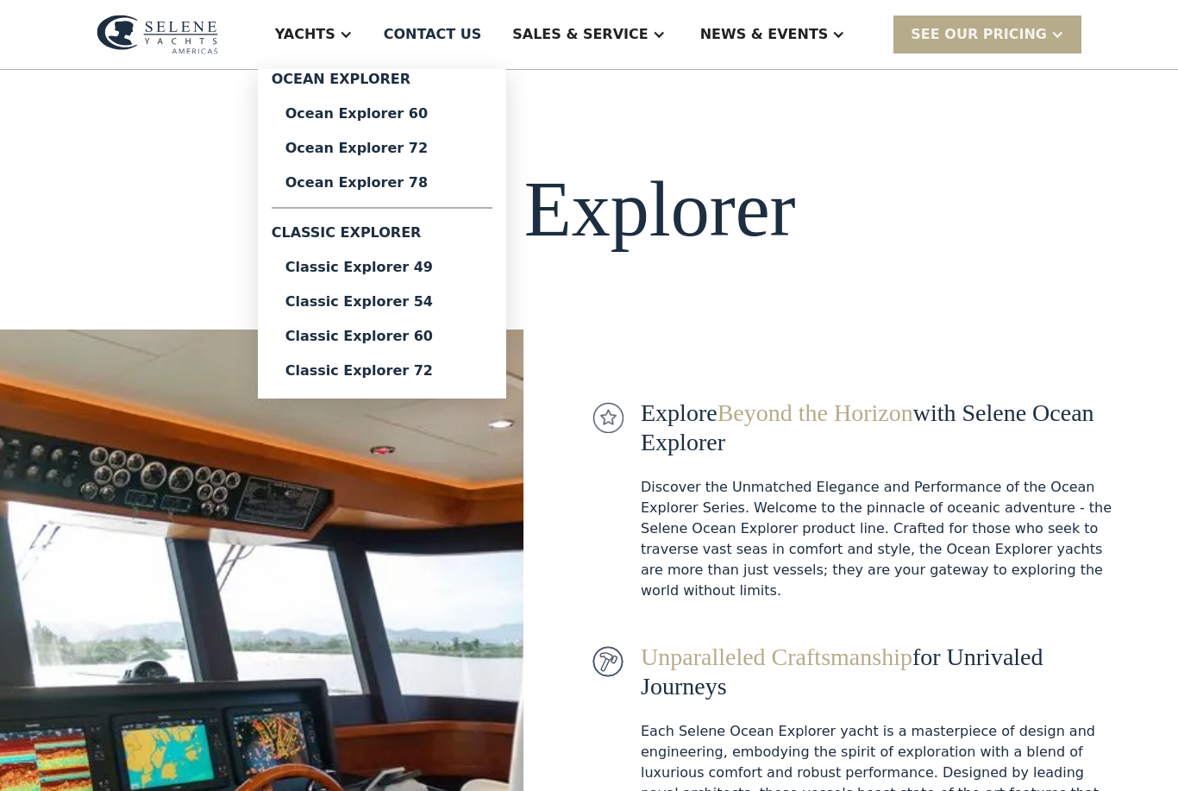
click at [370, 377] on div "Classic Explorer 72" at bounding box center [381, 371] width 193 height 14
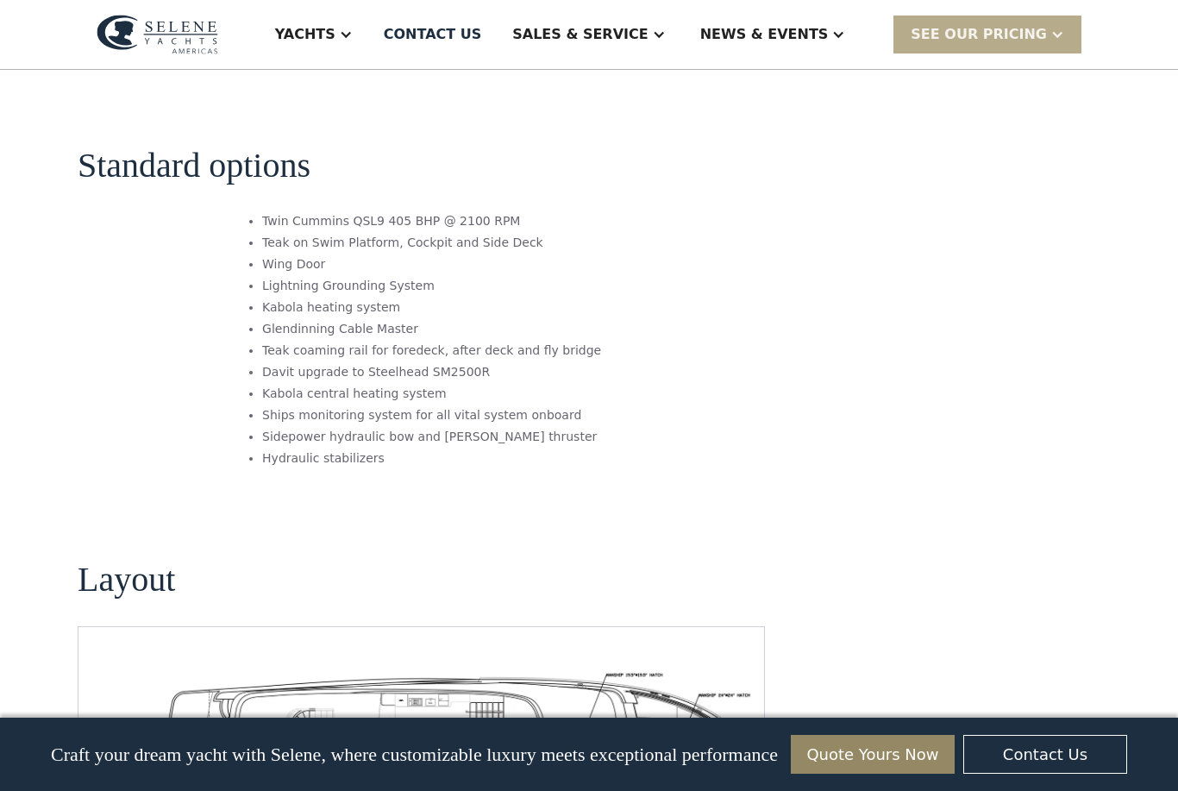
scroll to position [2533, 0]
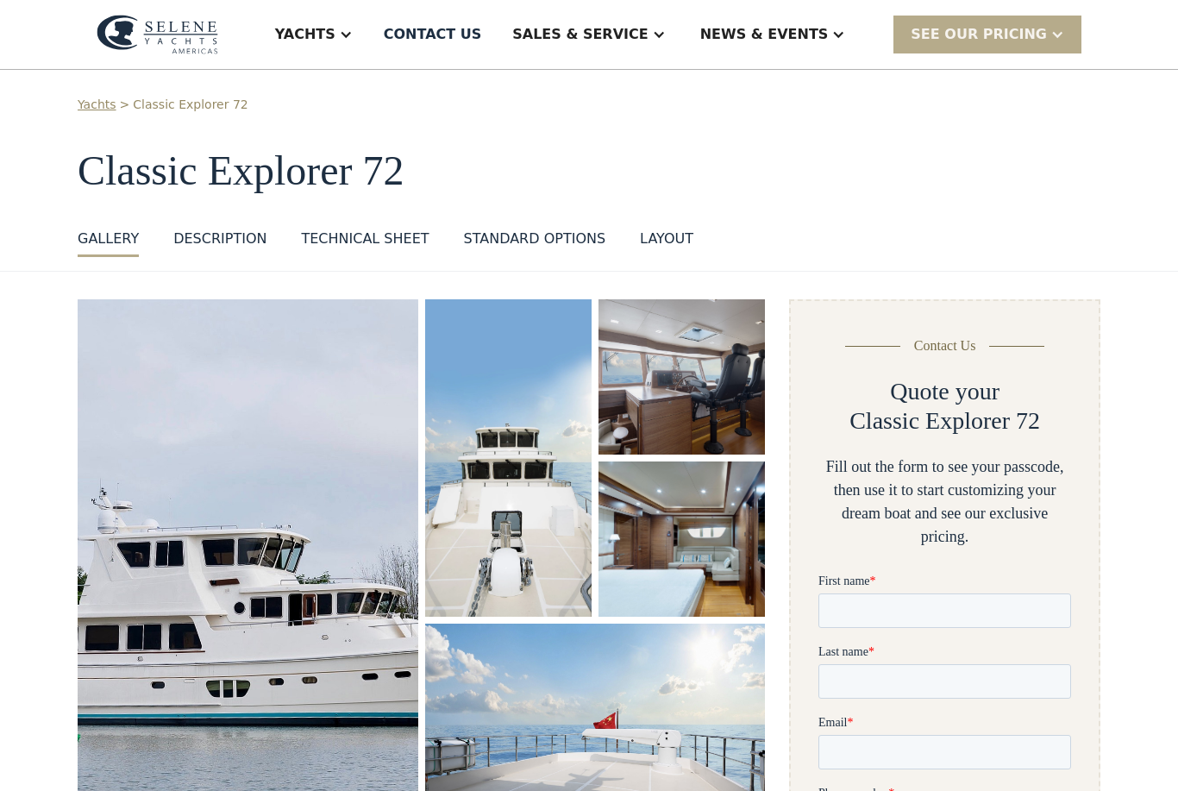
scroll to position [19, 0]
click at [189, 531] on img "open lightbox" at bounding box center [248, 574] width 341 height 551
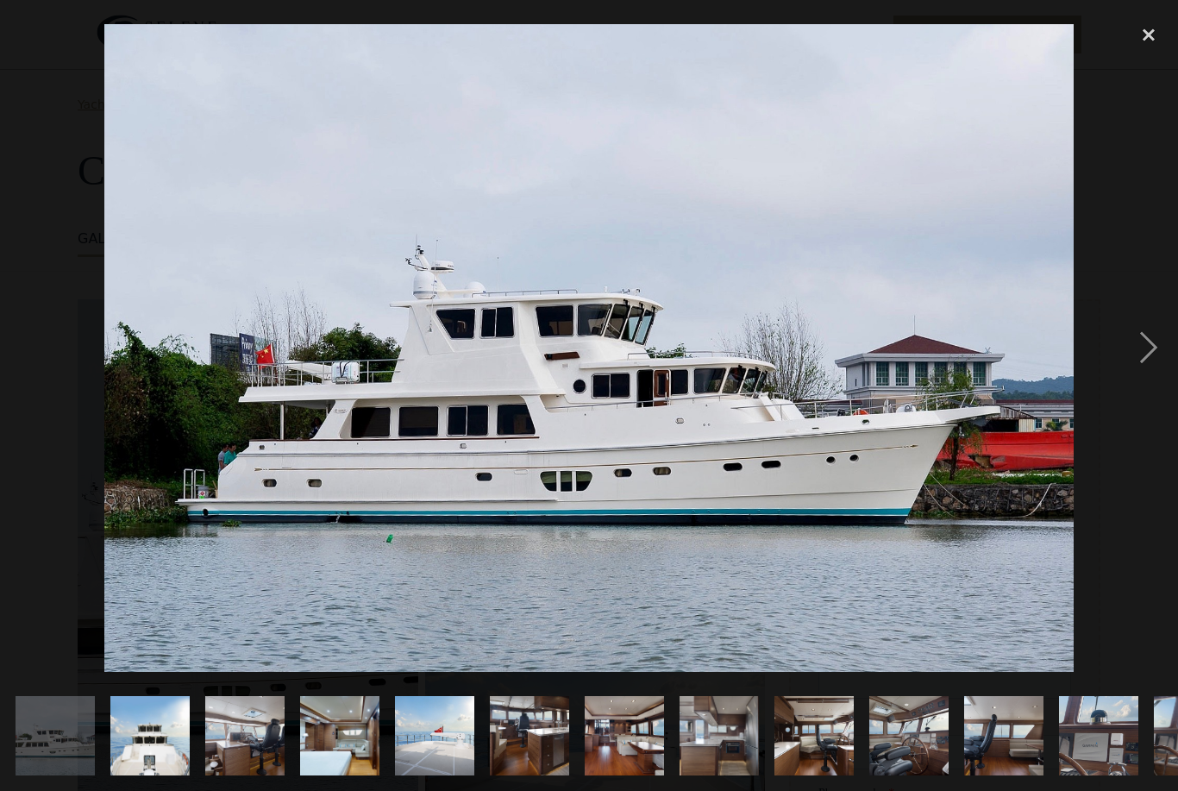
scroll to position [0, 0]
click at [1148, 379] on div "next image" at bounding box center [1148, 348] width 59 height 664
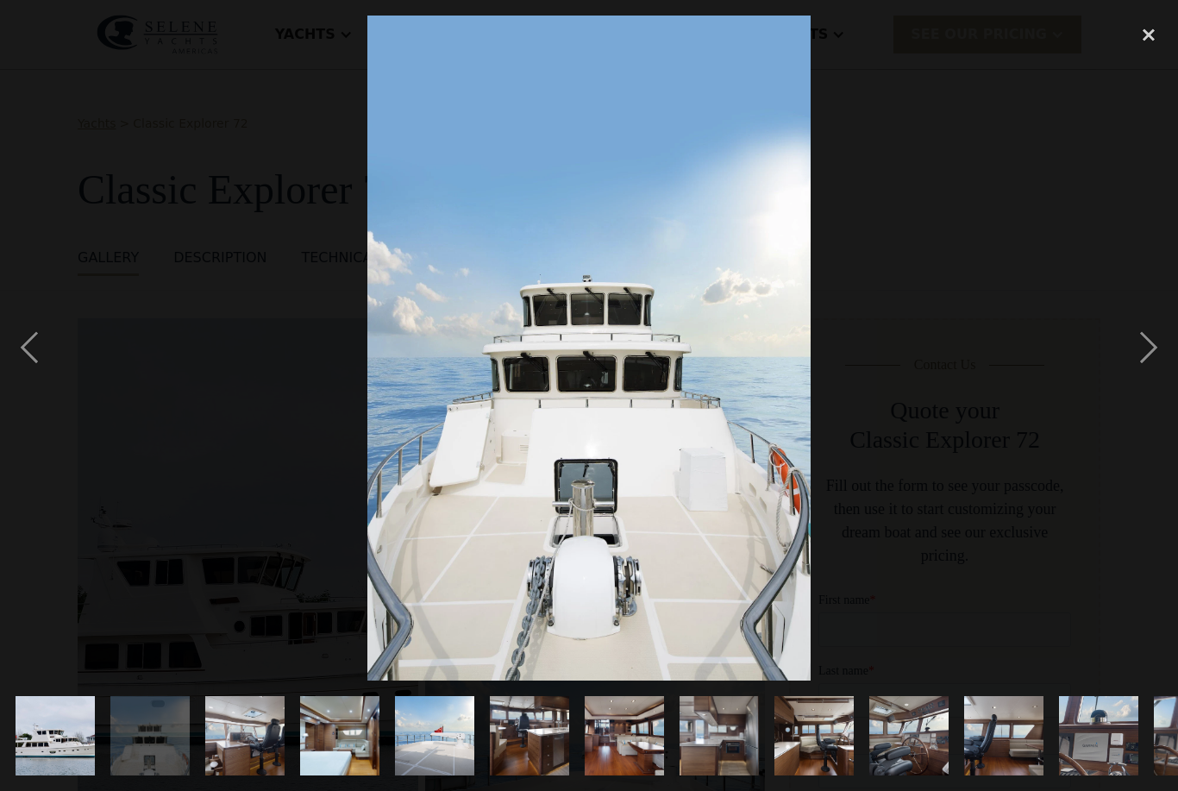
click at [1140, 380] on div "next image" at bounding box center [1148, 348] width 59 height 664
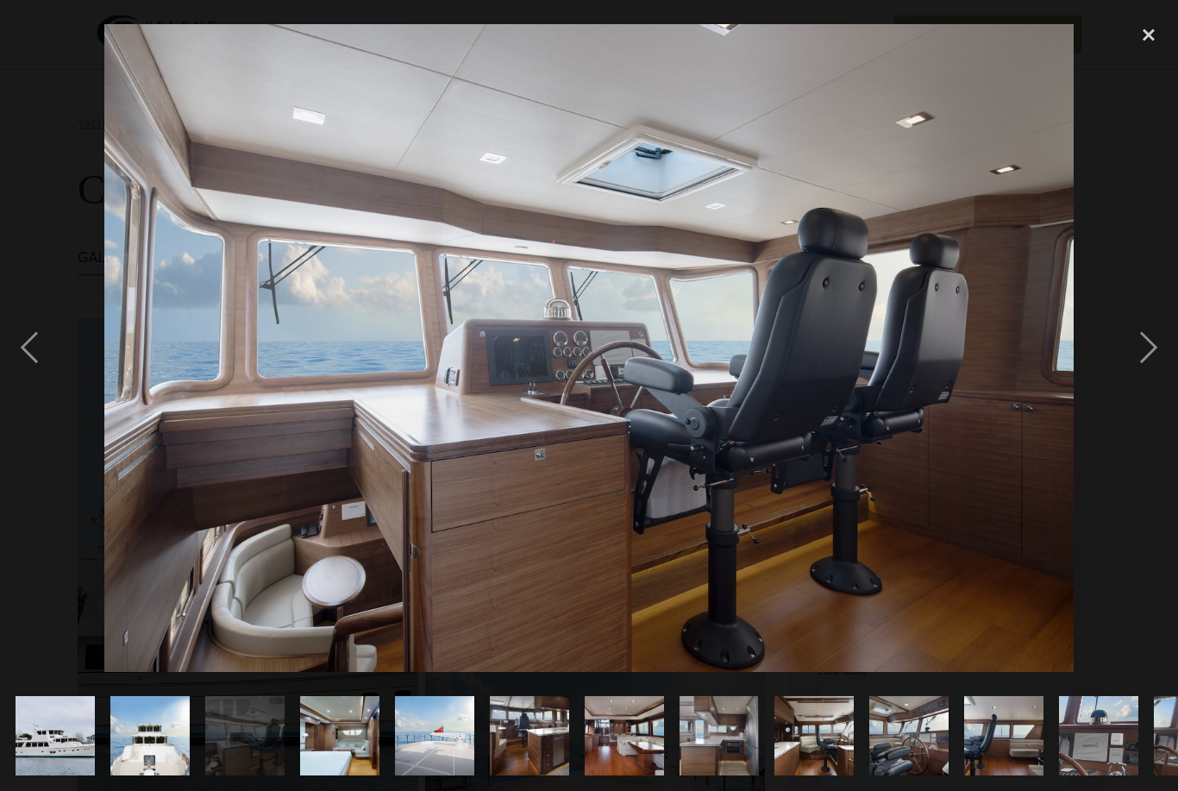
click at [1136, 383] on div "next image" at bounding box center [1148, 348] width 59 height 664
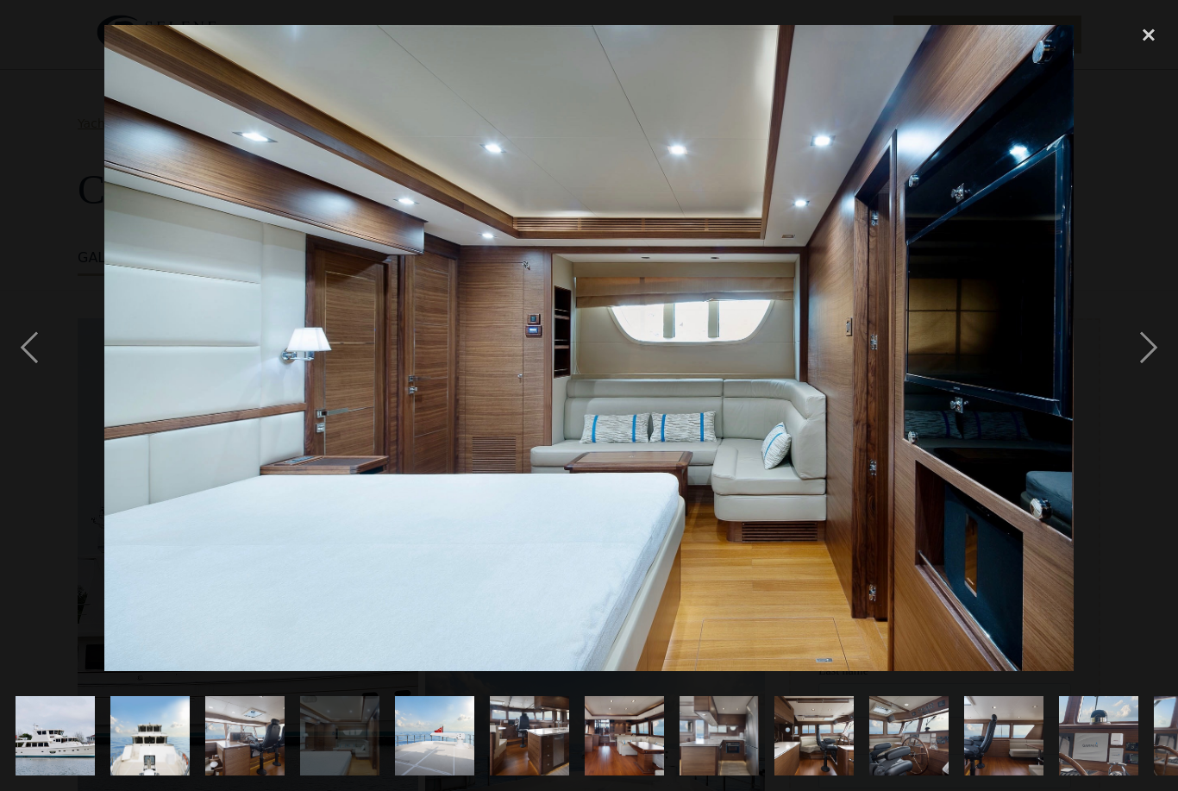
click at [1144, 379] on div "next image" at bounding box center [1148, 348] width 59 height 664
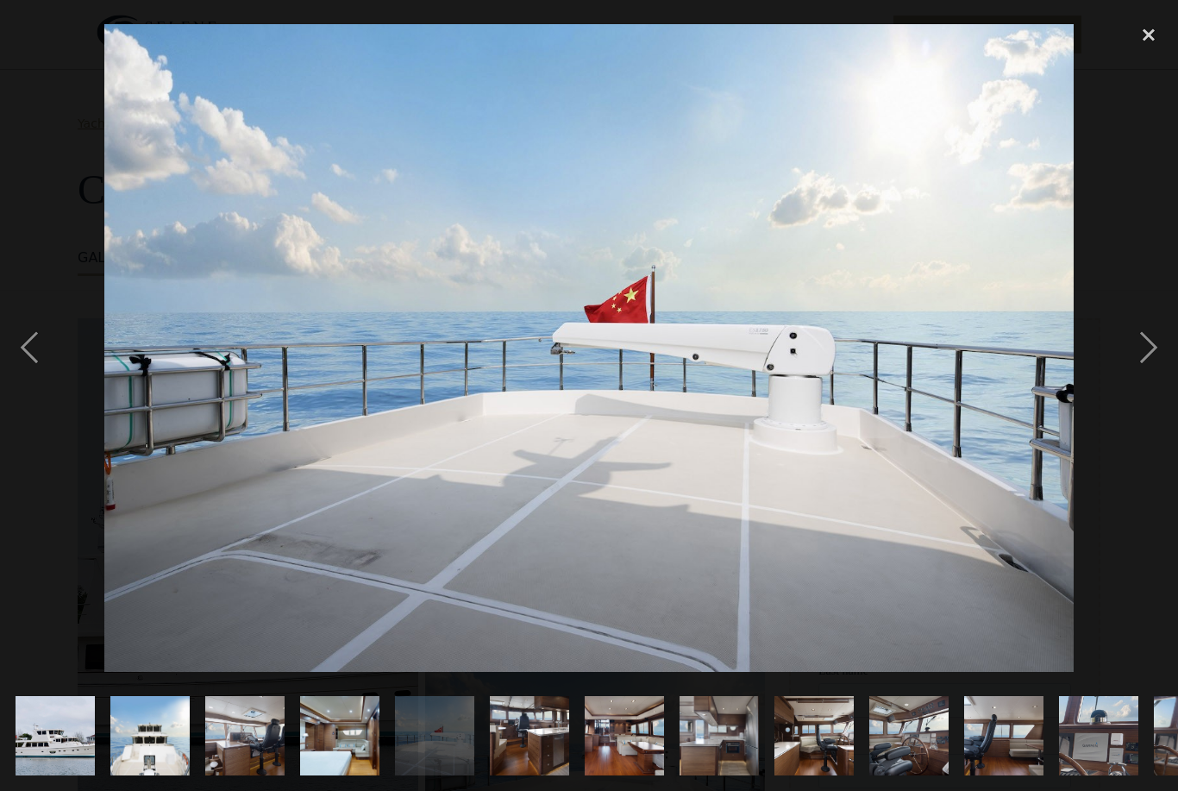
click at [1140, 380] on div "next image" at bounding box center [1148, 348] width 59 height 664
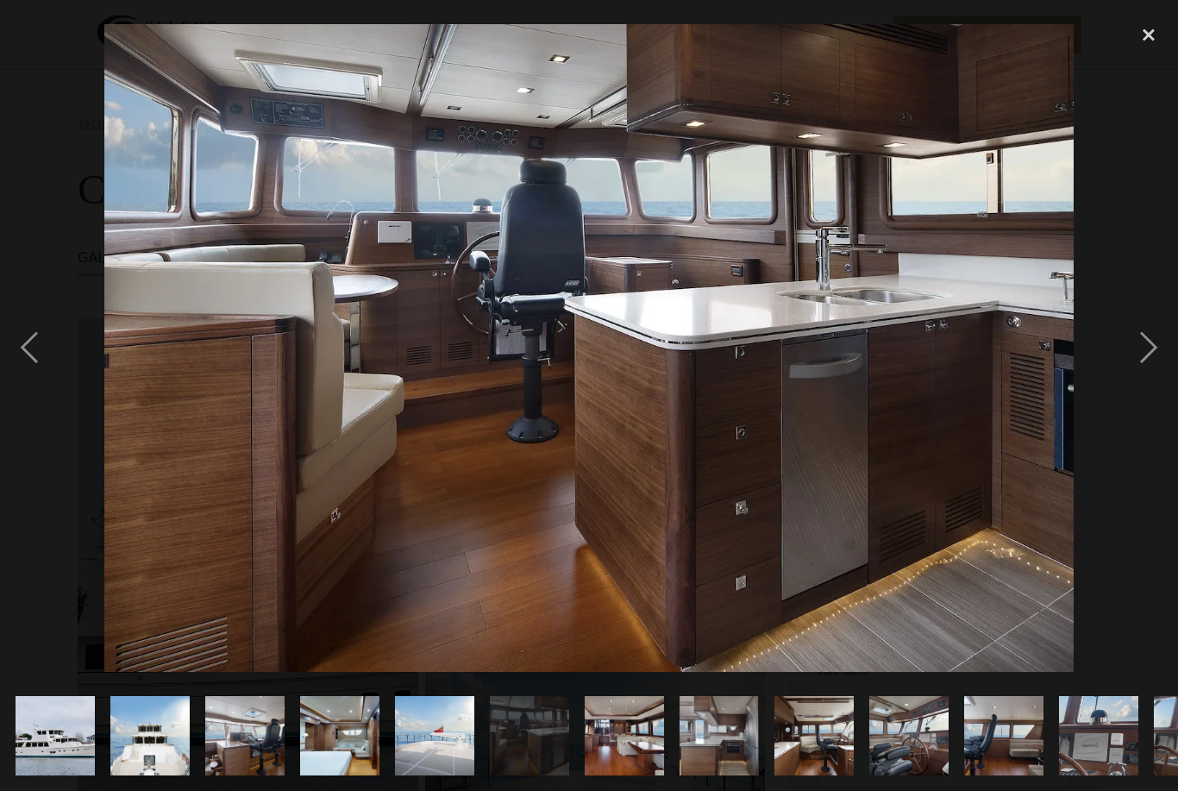
click at [1148, 375] on div "next image" at bounding box center [1148, 348] width 59 height 664
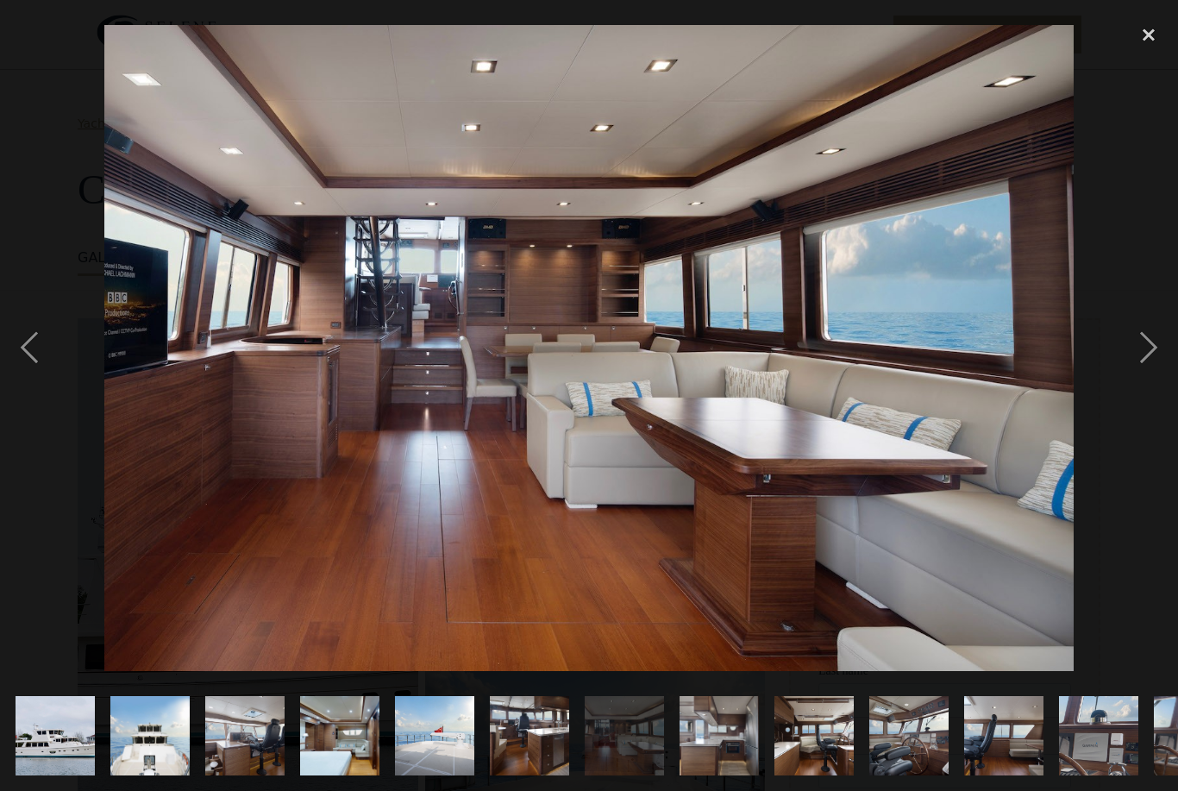
click at [1150, 376] on div "next image" at bounding box center [1148, 348] width 59 height 664
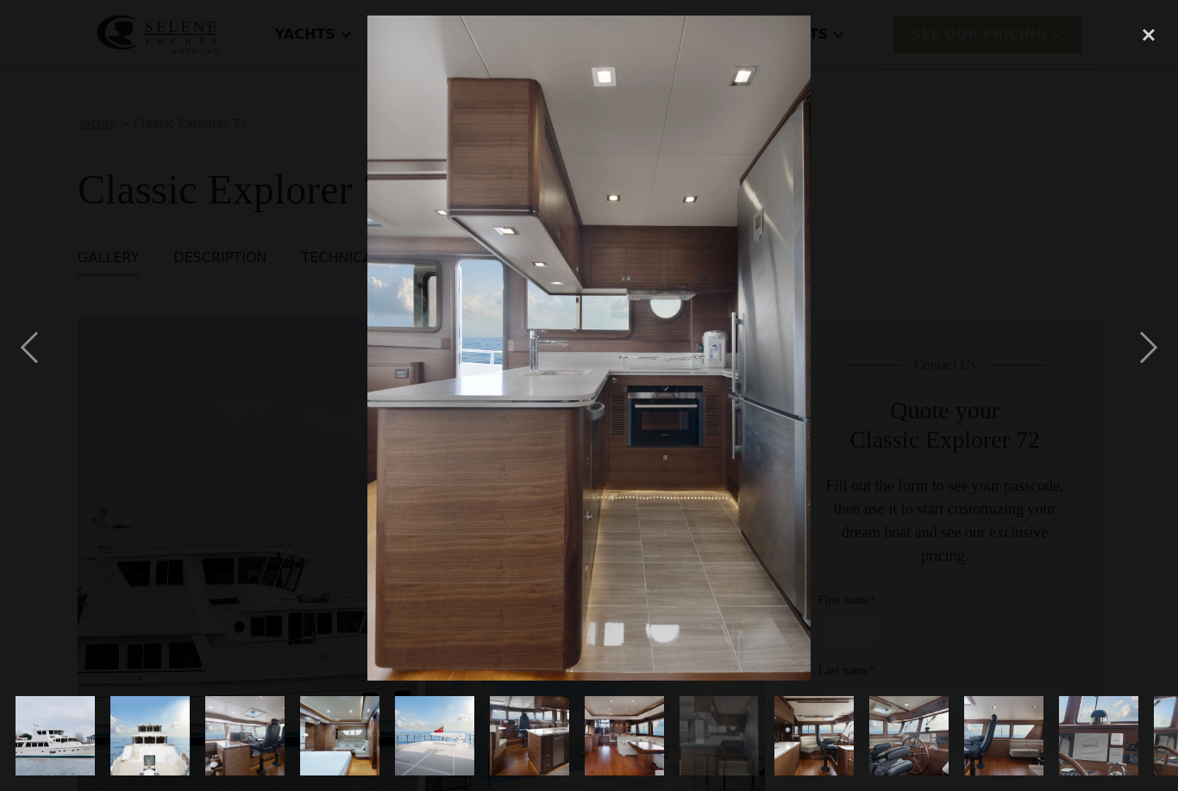
click at [1148, 378] on div "next image" at bounding box center [1148, 348] width 59 height 664
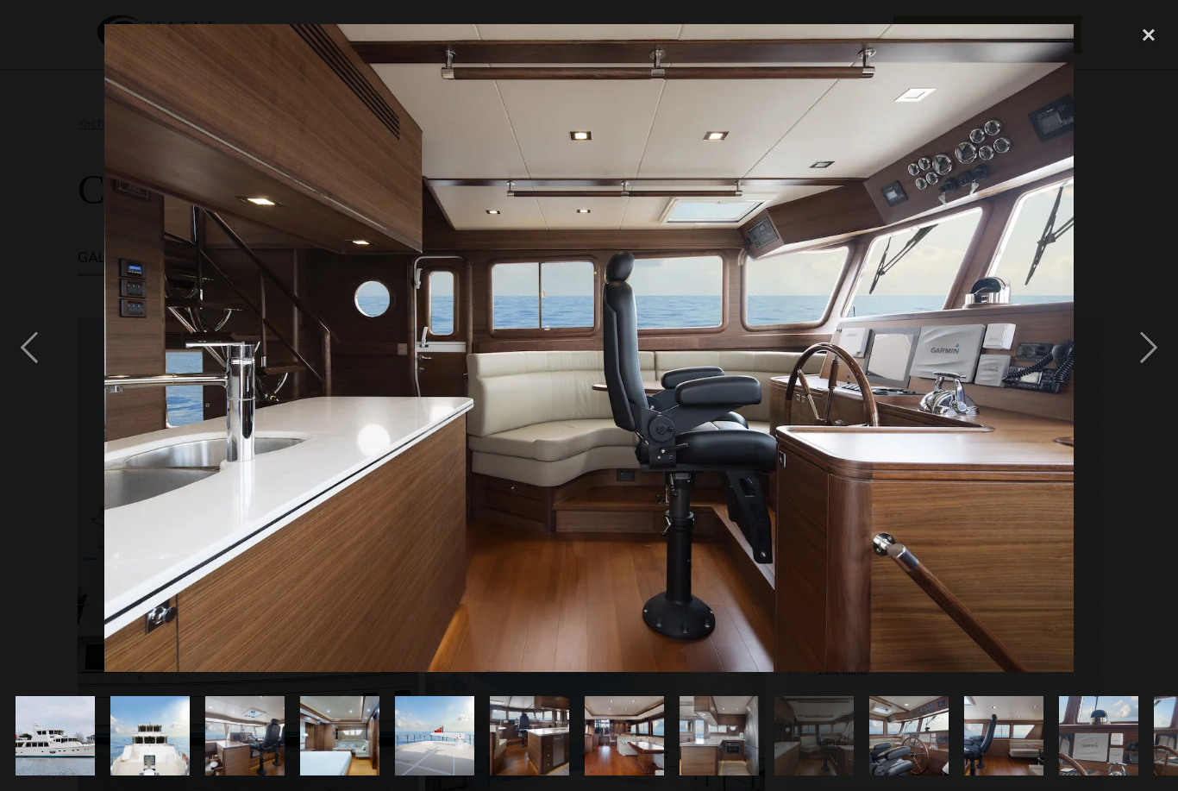
click at [1148, 380] on div "next image" at bounding box center [1148, 348] width 59 height 664
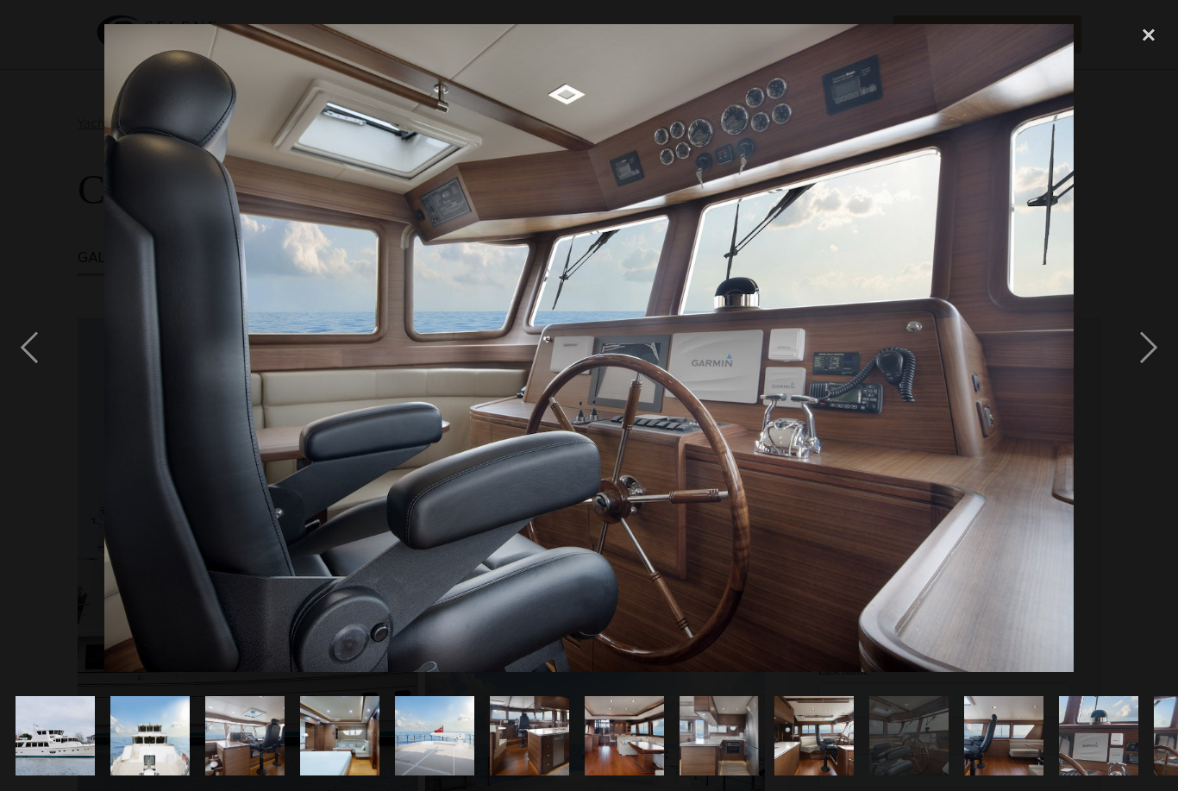
click at [1145, 381] on div "next image" at bounding box center [1148, 348] width 59 height 664
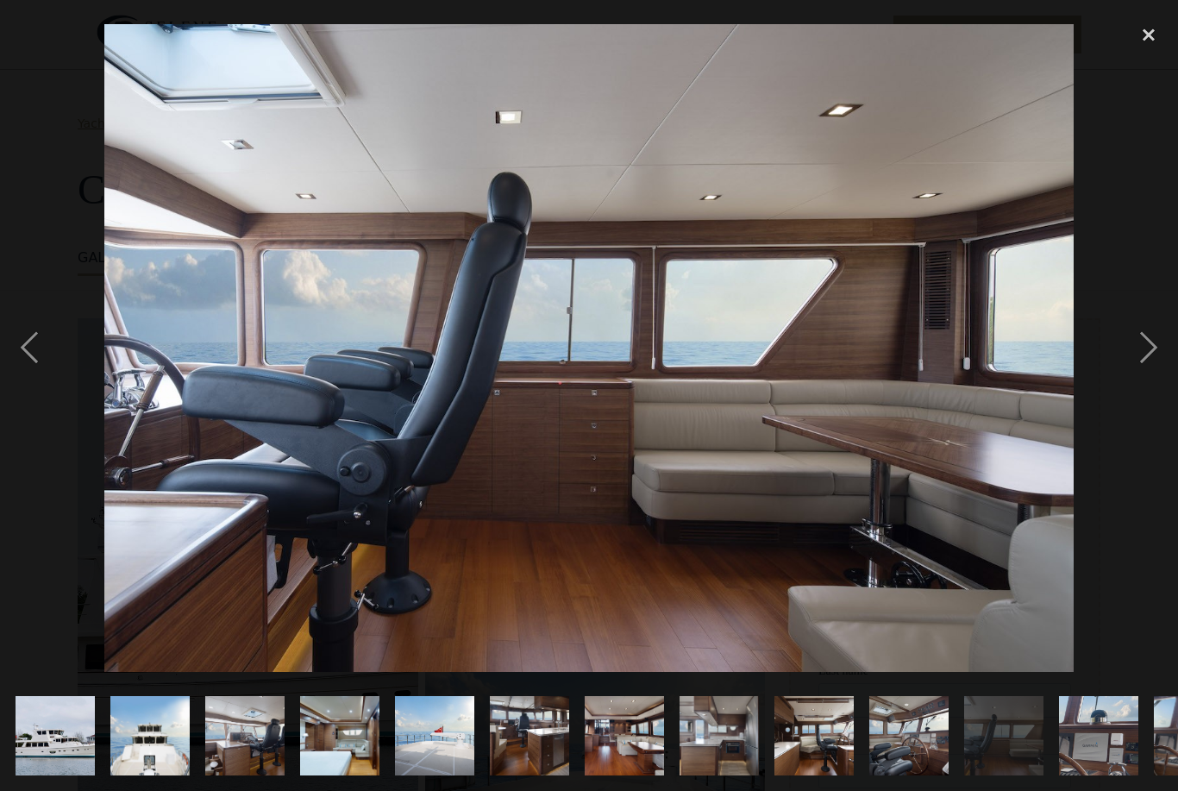
click at [1145, 384] on div "next image" at bounding box center [1148, 348] width 59 height 664
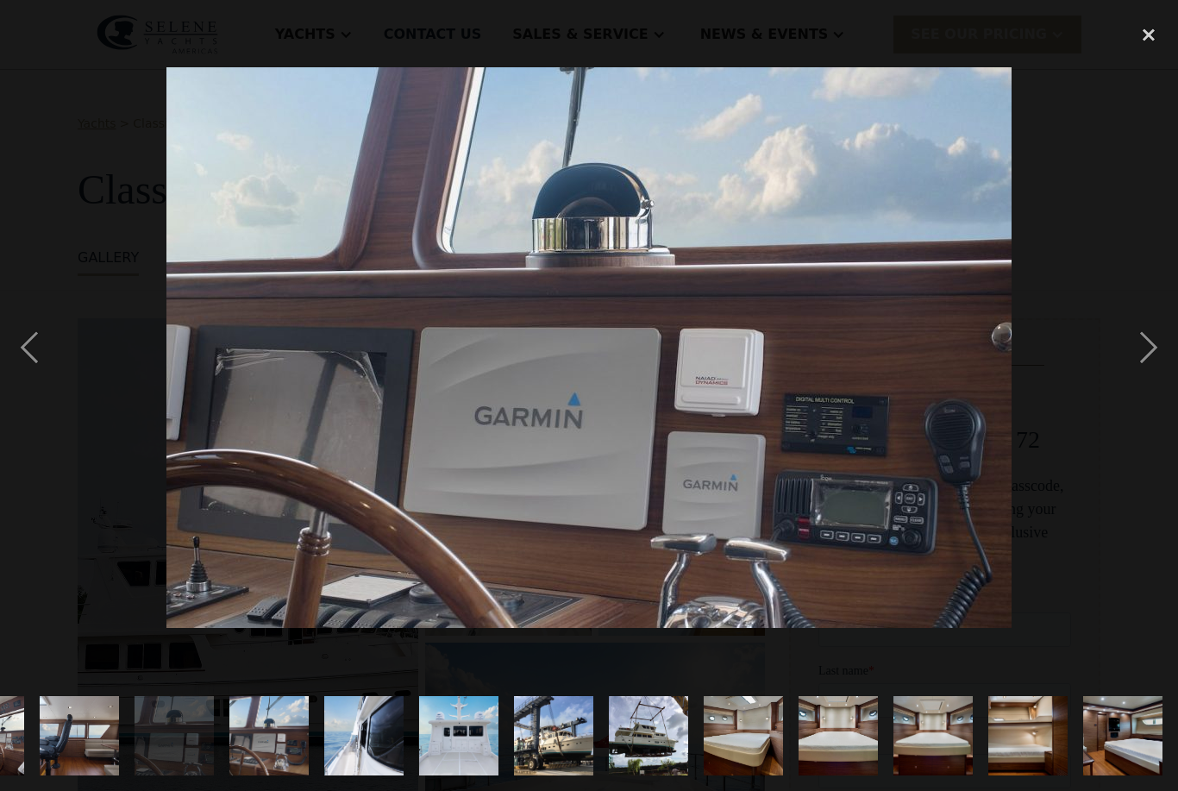
scroll to position [0, 1072]
click at [1144, 385] on div "next image" at bounding box center [1148, 348] width 59 height 664
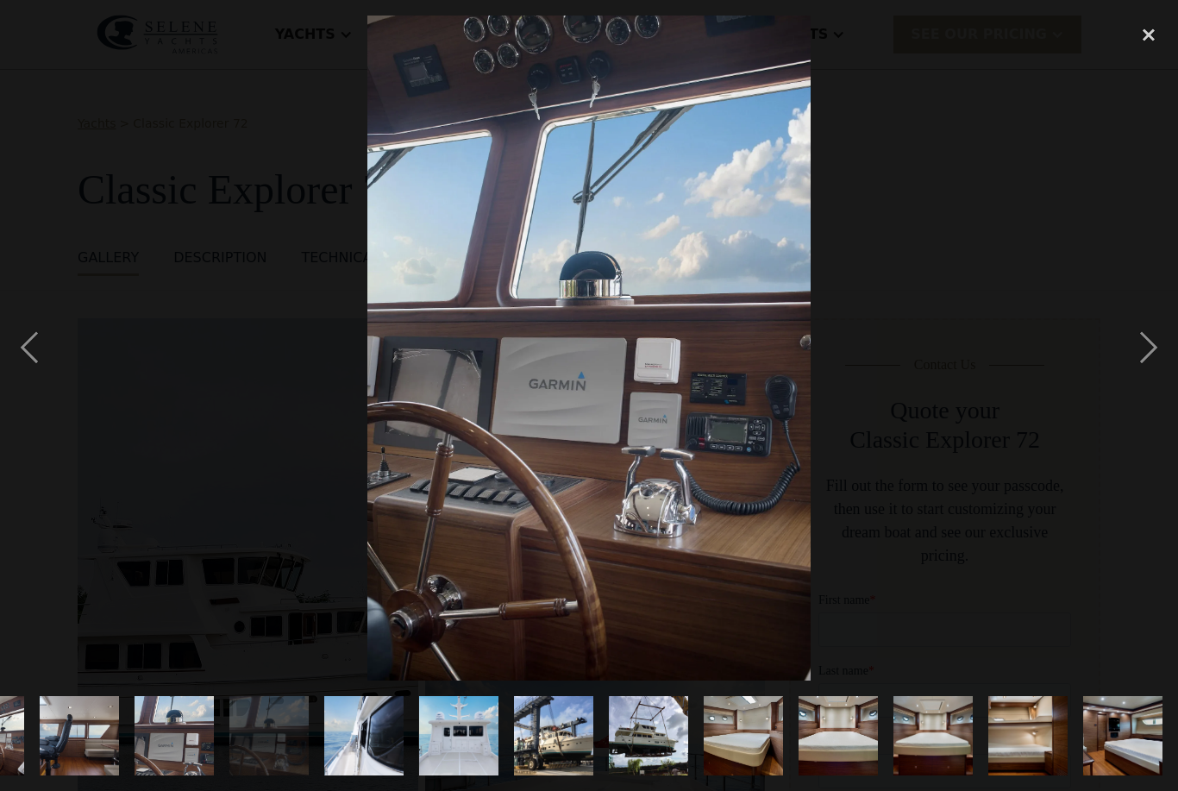
click at [1143, 385] on div "next image" at bounding box center [1148, 348] width 59 height 664
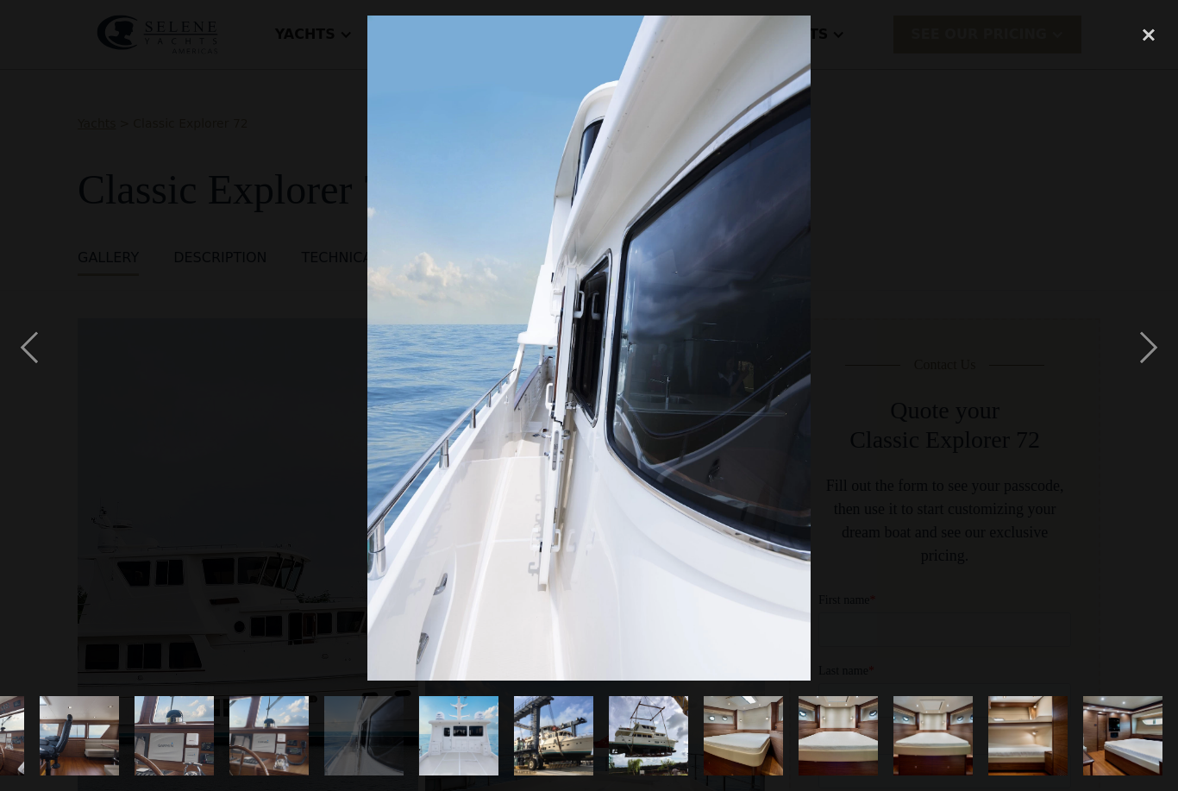
click at [1146, 385] on div "next image" at bounding box center [1148, 348] width 59 height 664
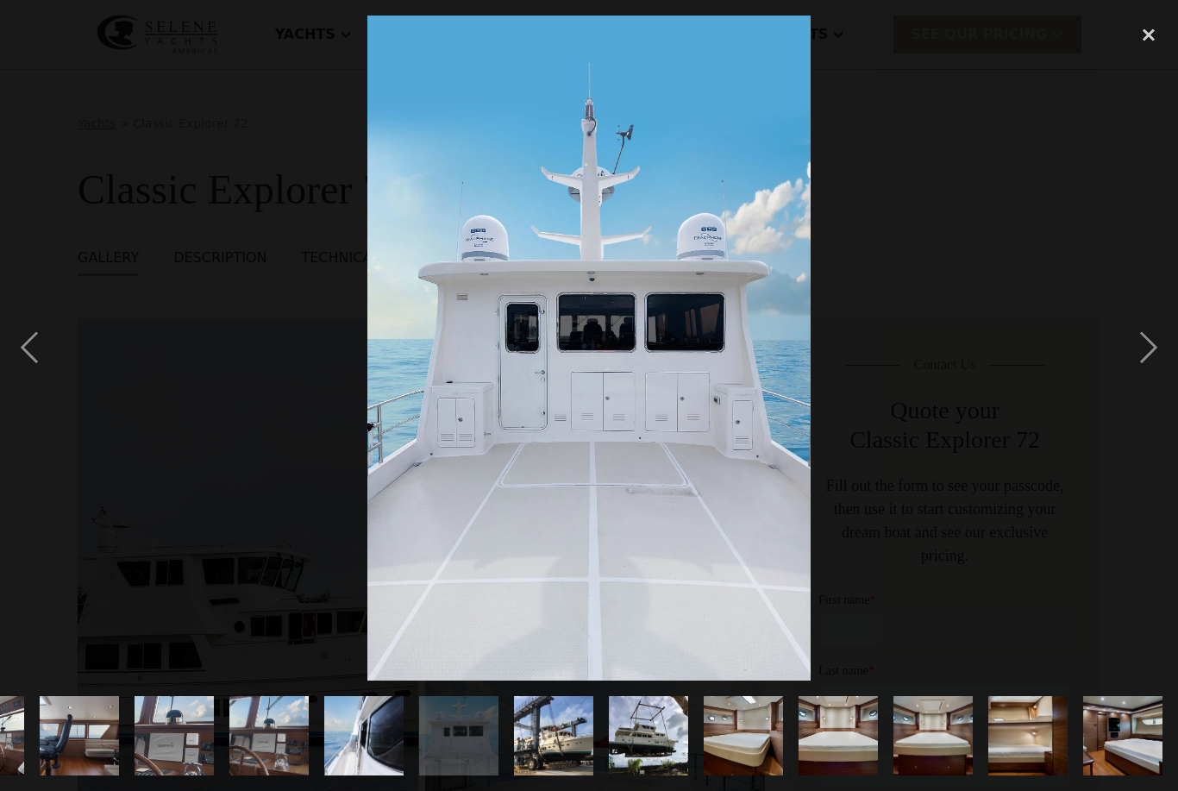
click at [1145, 385] on div "next image" at bounding box center [1148, 348] width 59 height 664
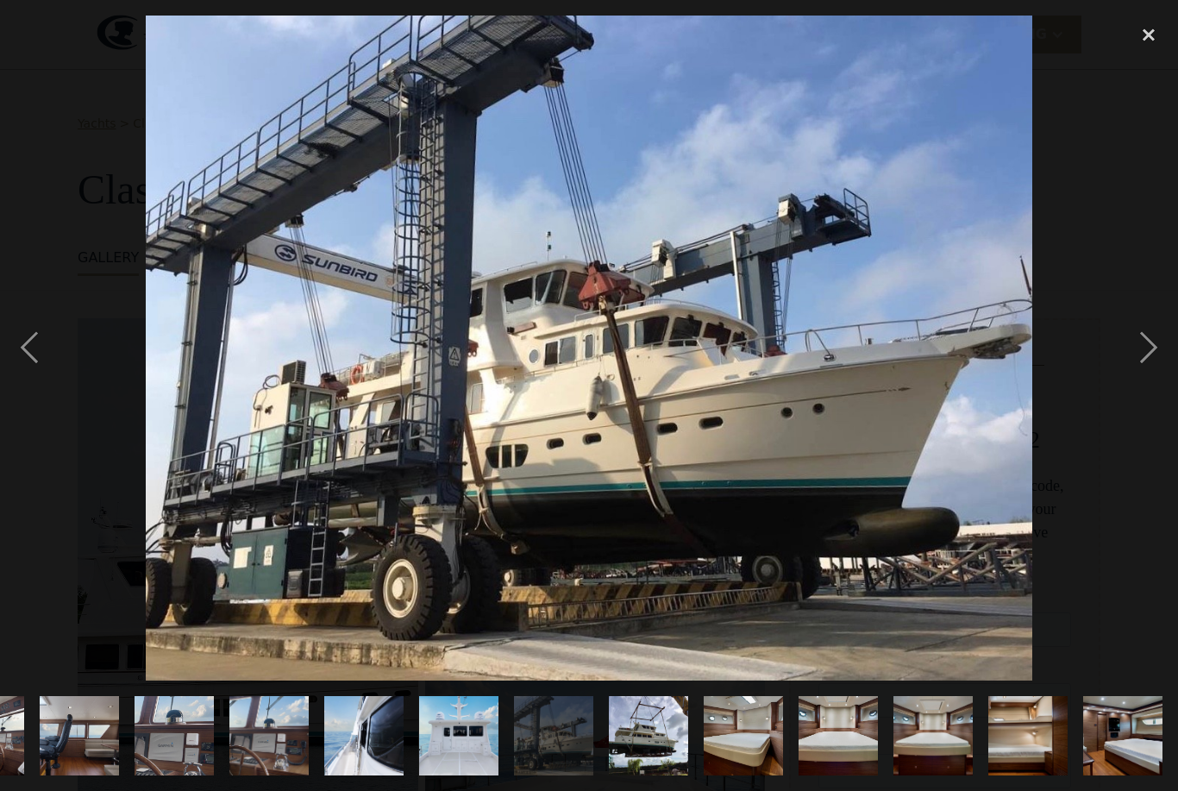
click at [1144, 385] on div "next image" at bounding box center [1148, 348] width 59 height 664
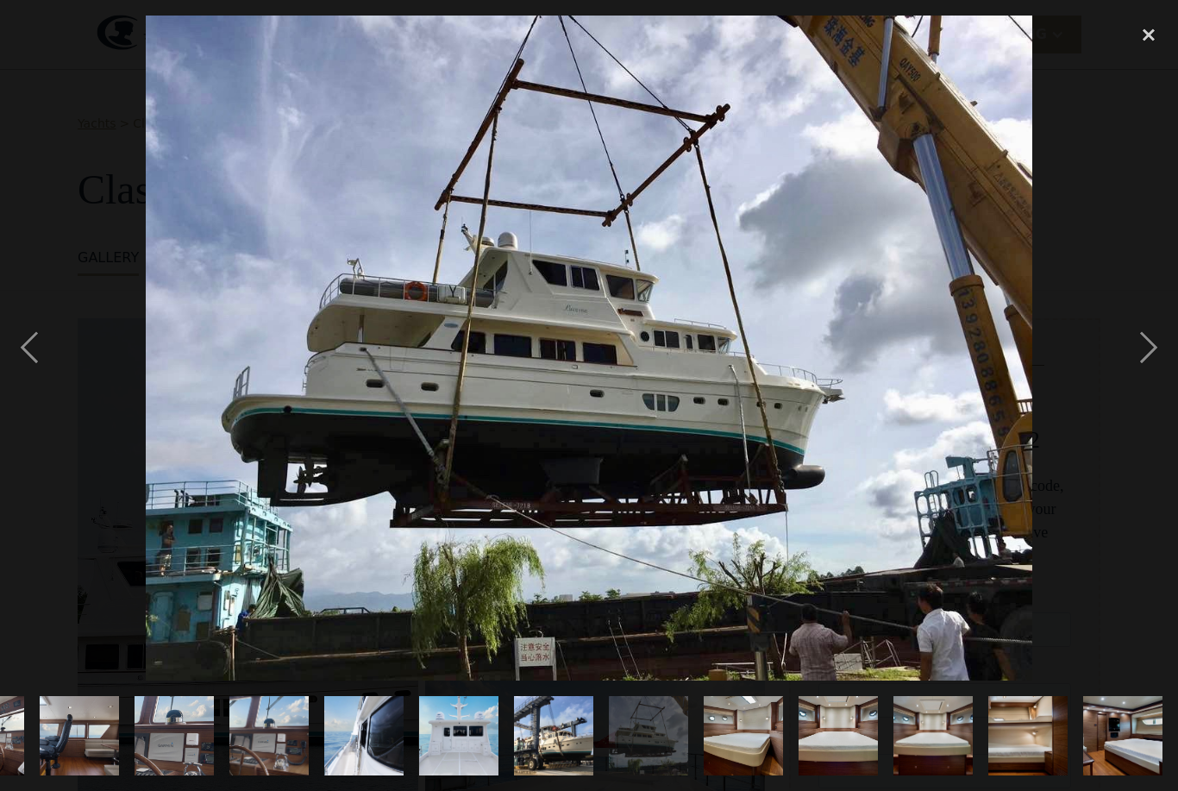
click at [1143, 388] on div "next image" at bounding box center [1148, 348] width 59 height 664
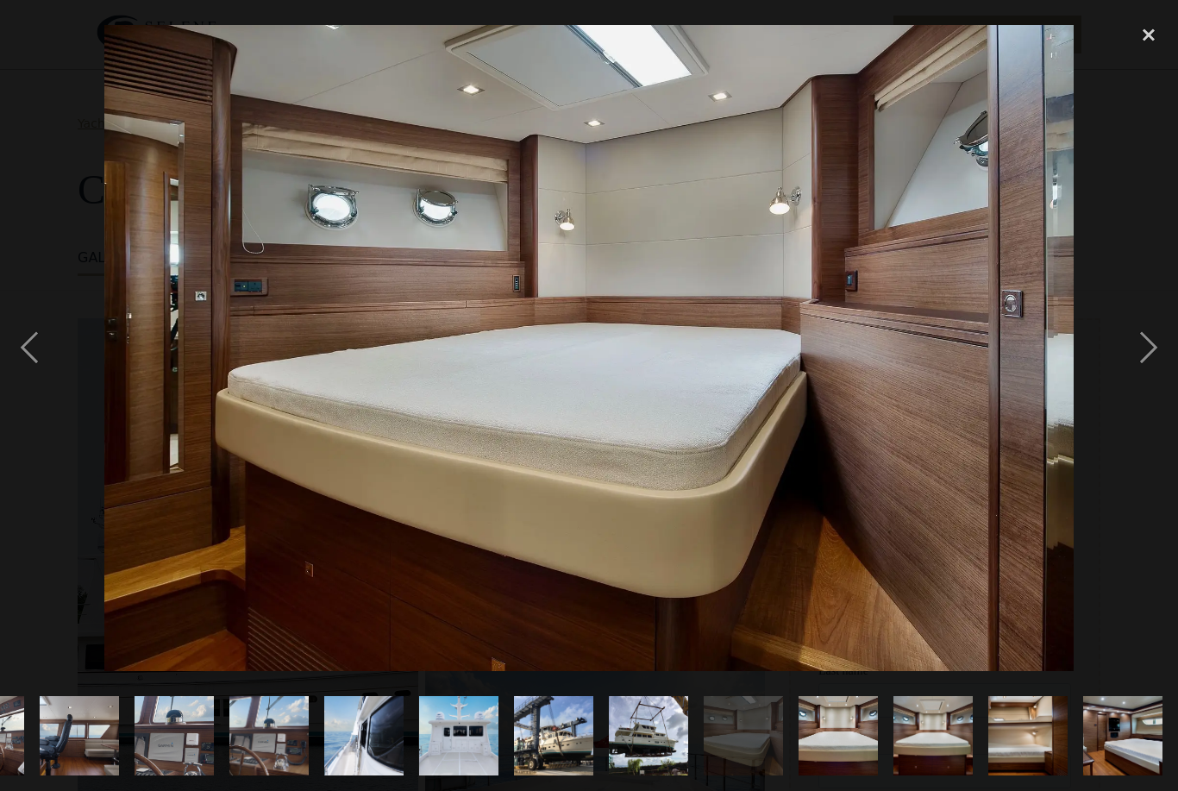
click at [1143, 390] on div "next image" at bounding box center [1148, 348] width 59 height 664
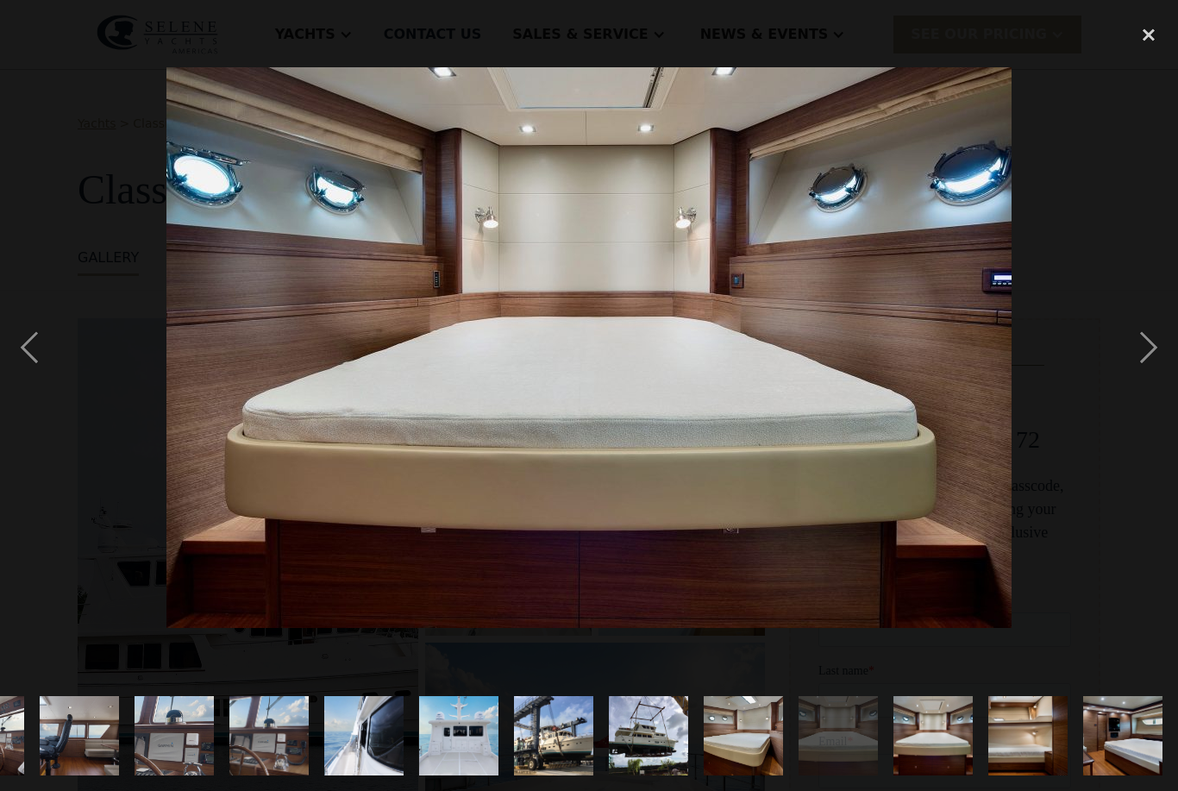
click at [1144, 379] on div "next image" at bounding box center [1148, 348] width 59 height 664
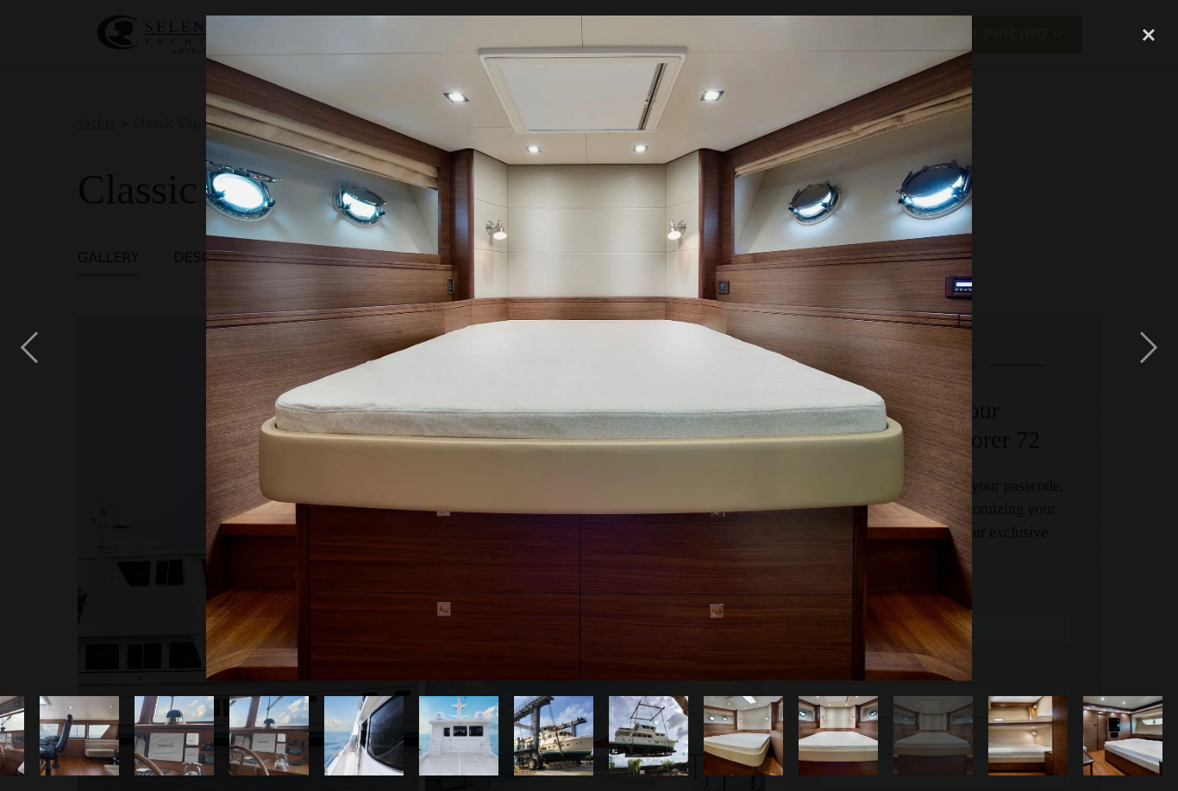
click at [1148, 379] on div "next image" at bounding box center [1148, 348] width 59 height 664
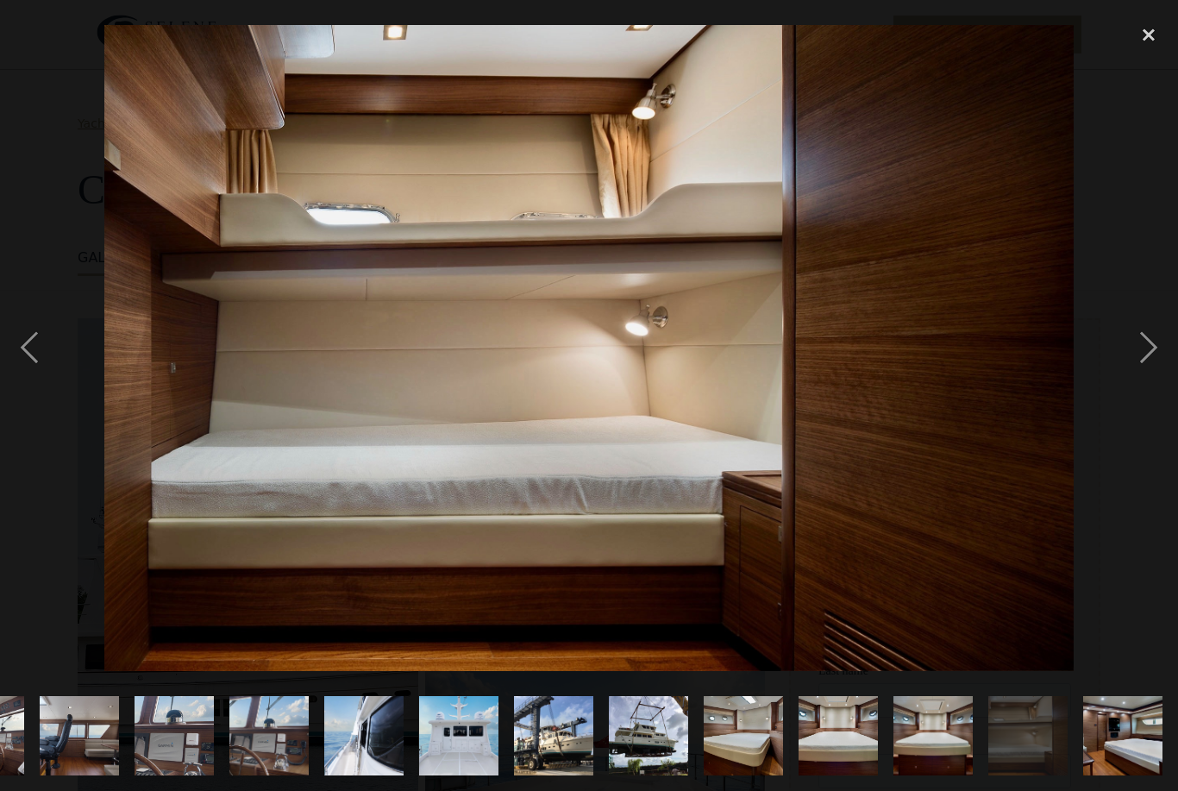
click at [1152, 379] on div "next image" at bounding box center [1148, 348] width 59 height 664
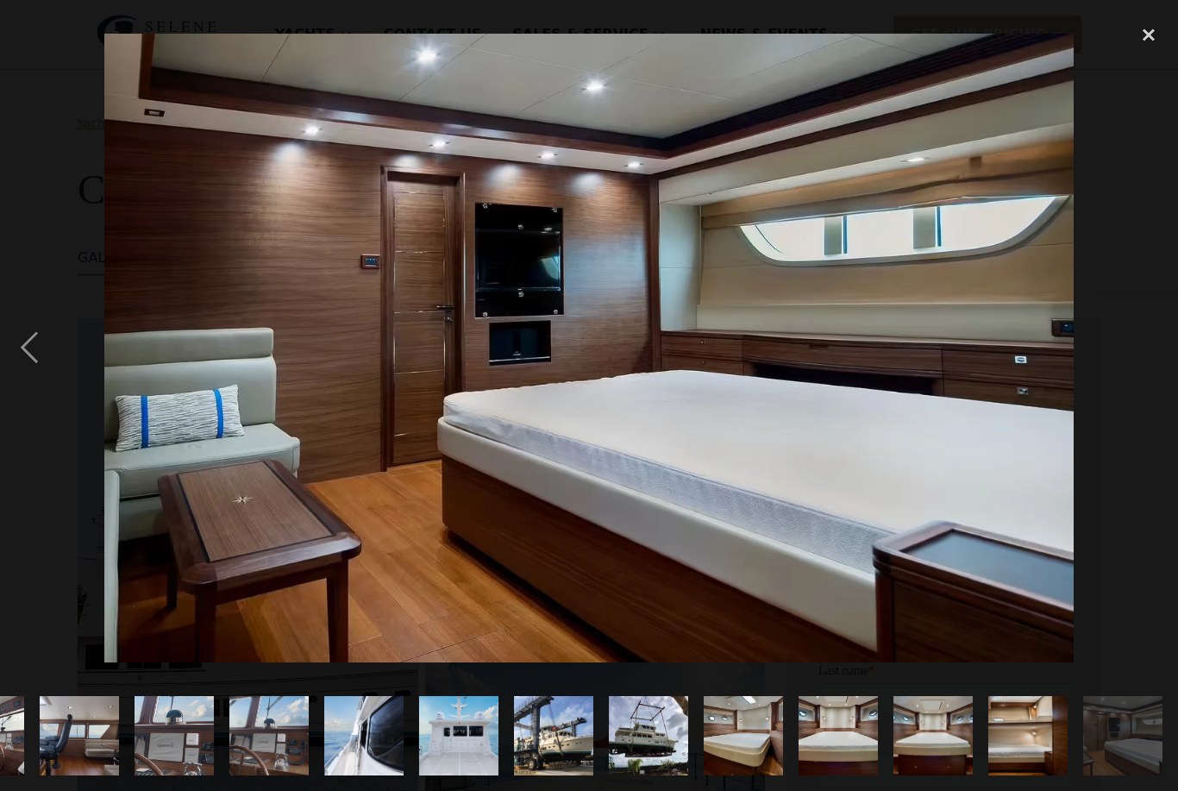
click at [1148, 379] on div "next image" at bounding box center [1148, 348] width 59 height 664
click at [1151, 381] on div "next image" at bounding box center [1148, 348] width 59 height 664
click at [1148, 384] on div "next image" at bounding box center [1148, 348] width 59 height 664
